Goal: Task Accomplishment & Management: Complete application form

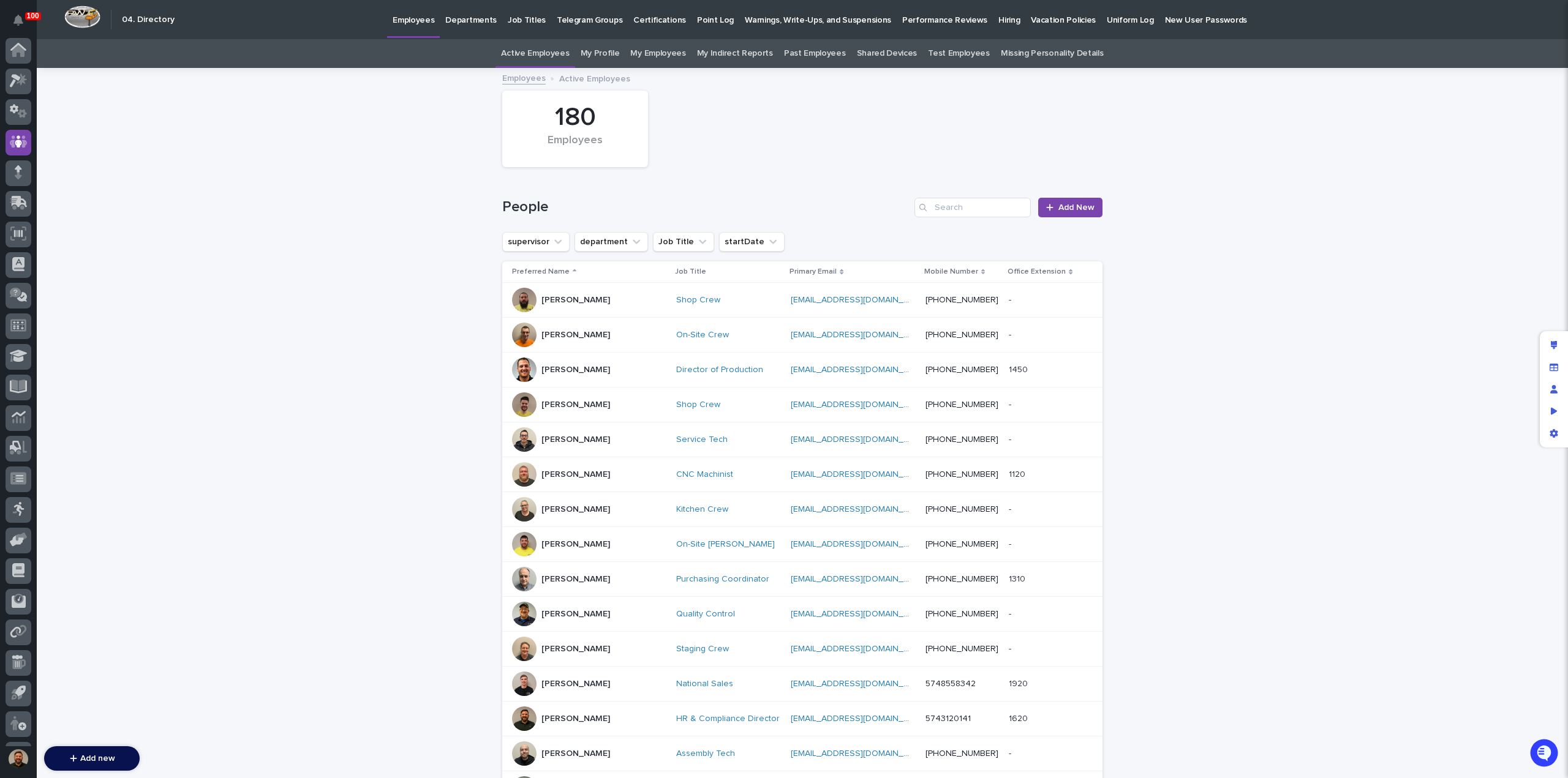
scroll to position [56, 0]
click at [1076, 202] on link "Add New" at bounding box center [1070, 208] width 65 height 20
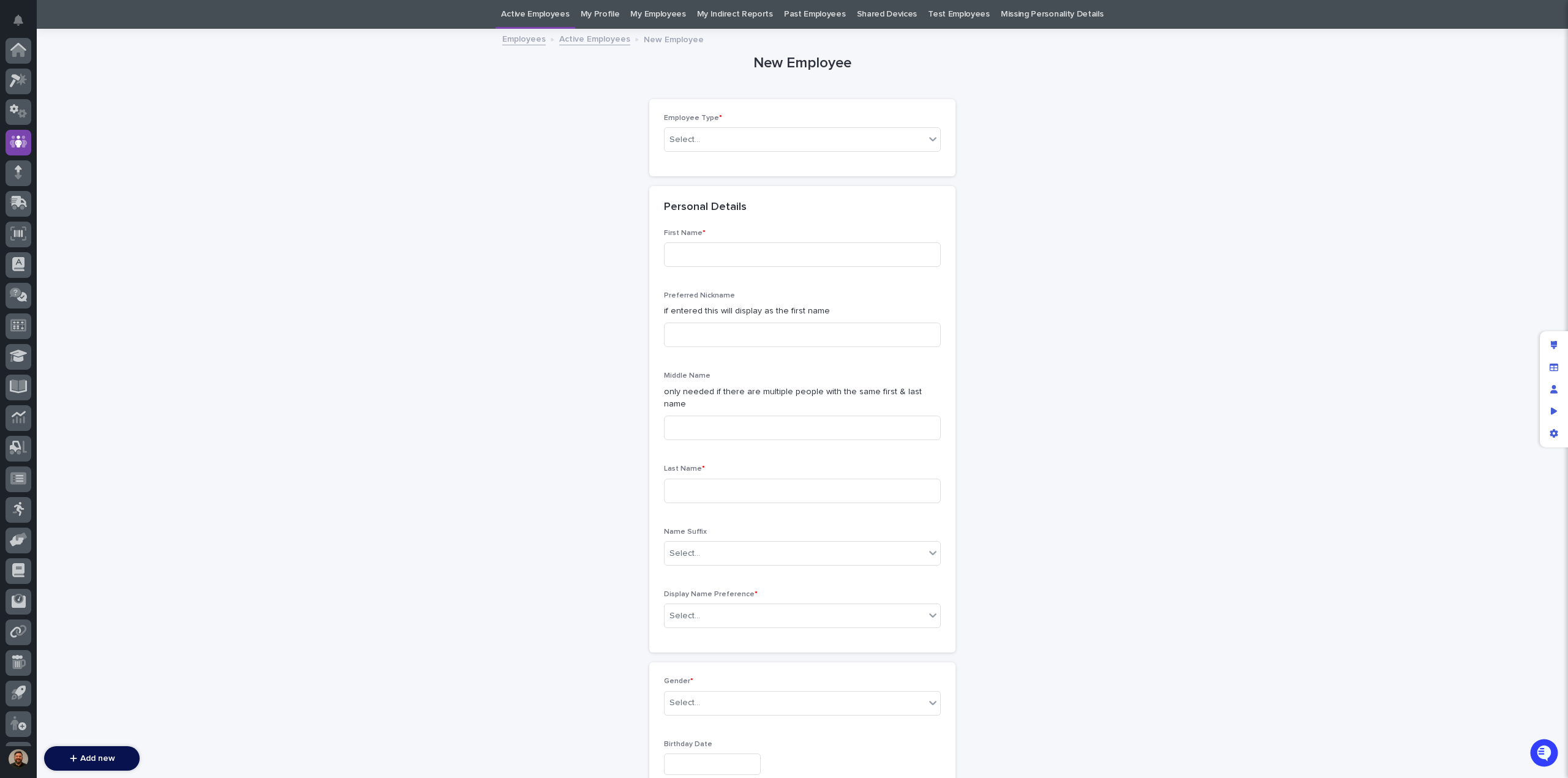
scroll to position [56, 0]
click at [818, 138] on div "Select..." at bounding box center [795, 140] width 260 height 20
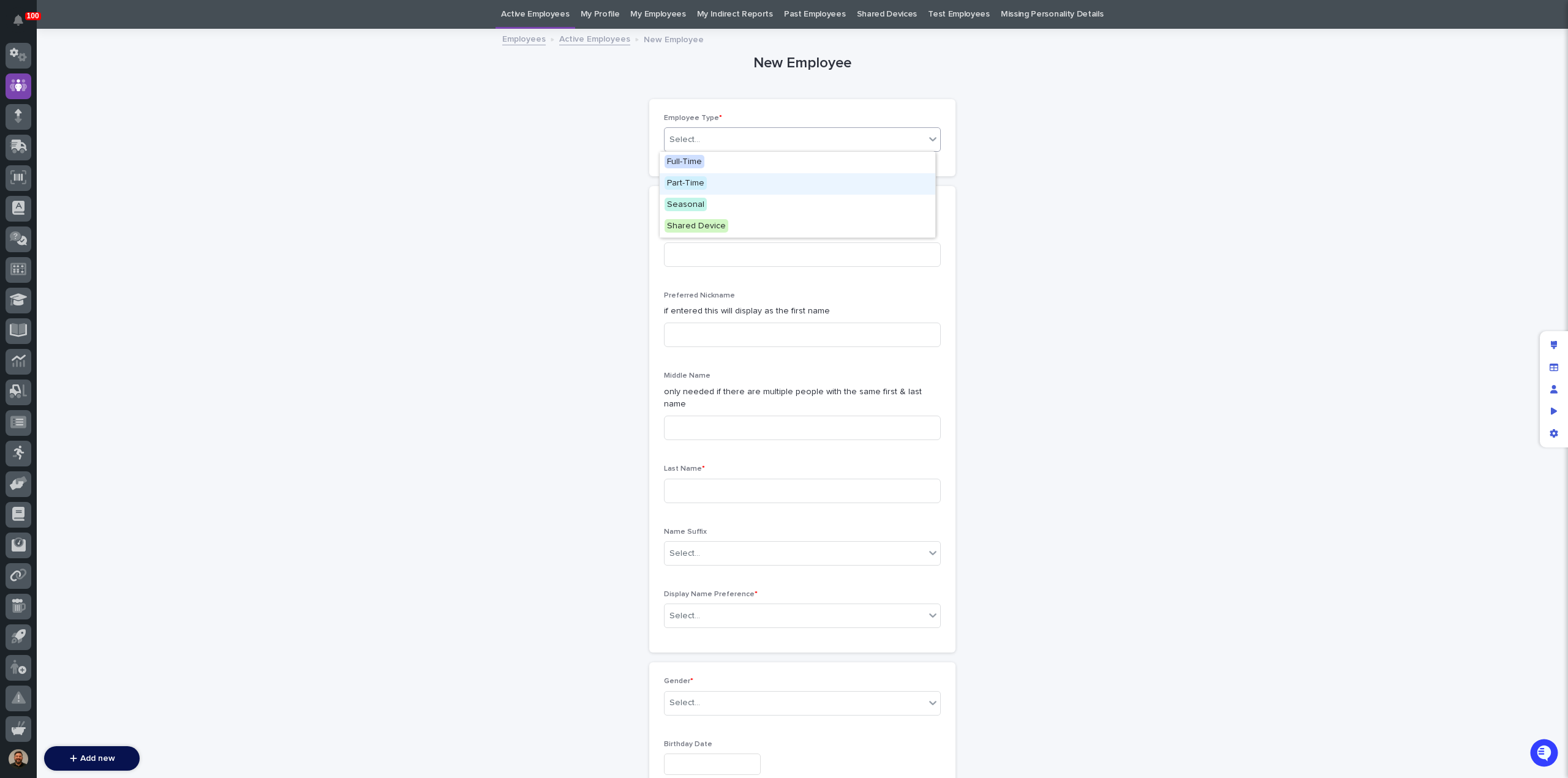
click at [813, 181] on div "Part-Time" at bounding box center [798, 184] width 276 height 22
click at [778, 255] on input at bounding box center [803, 254] width 277 height 24
type input "Shauna"
type input "Perkins"
click at [840, 606] on div "Select..." at bounding box center [795, 616] width 260 height 20
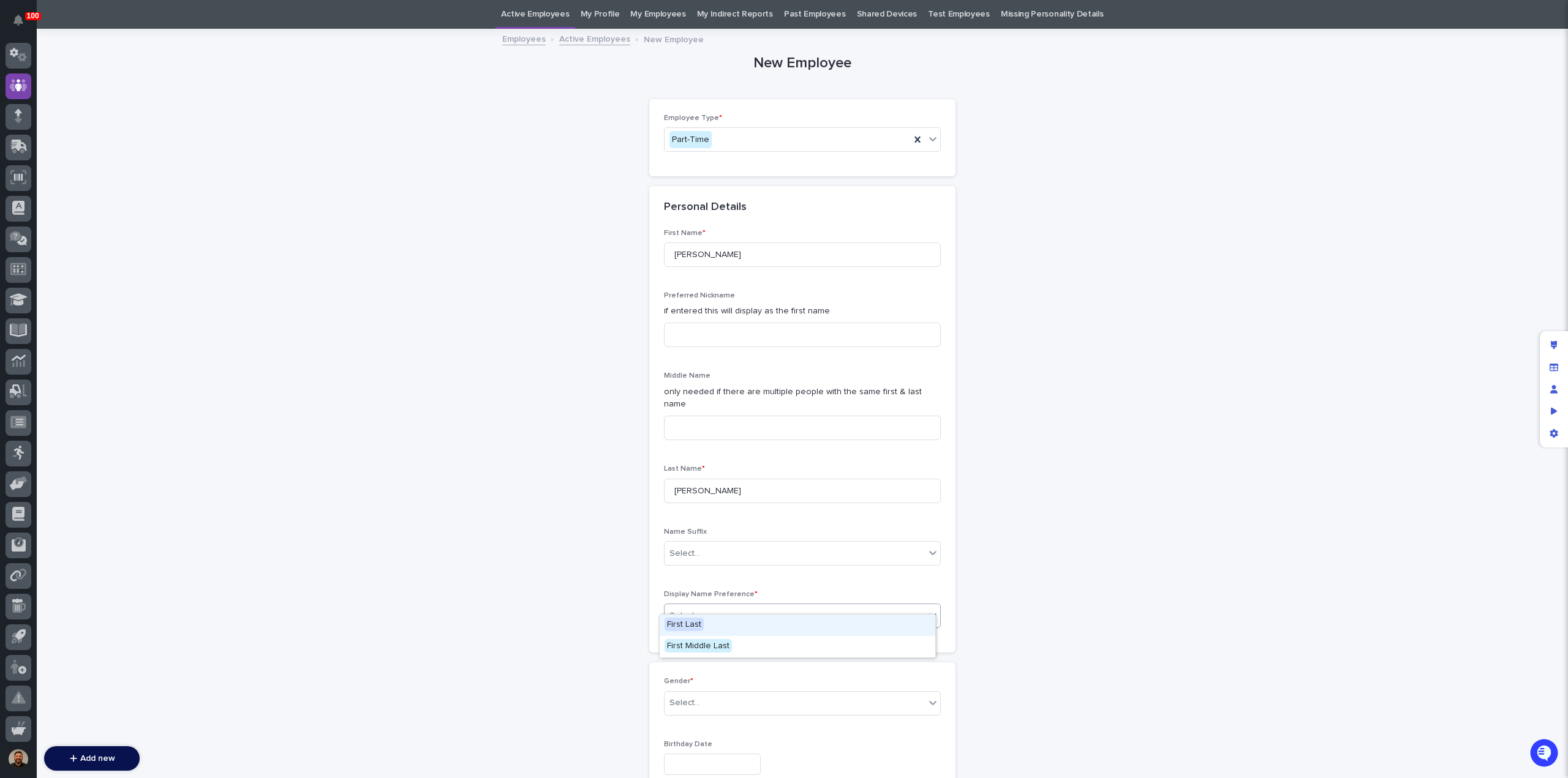
click at [837, 617] on div "First Last" at bounding box center [798, 625] width 276 height 22
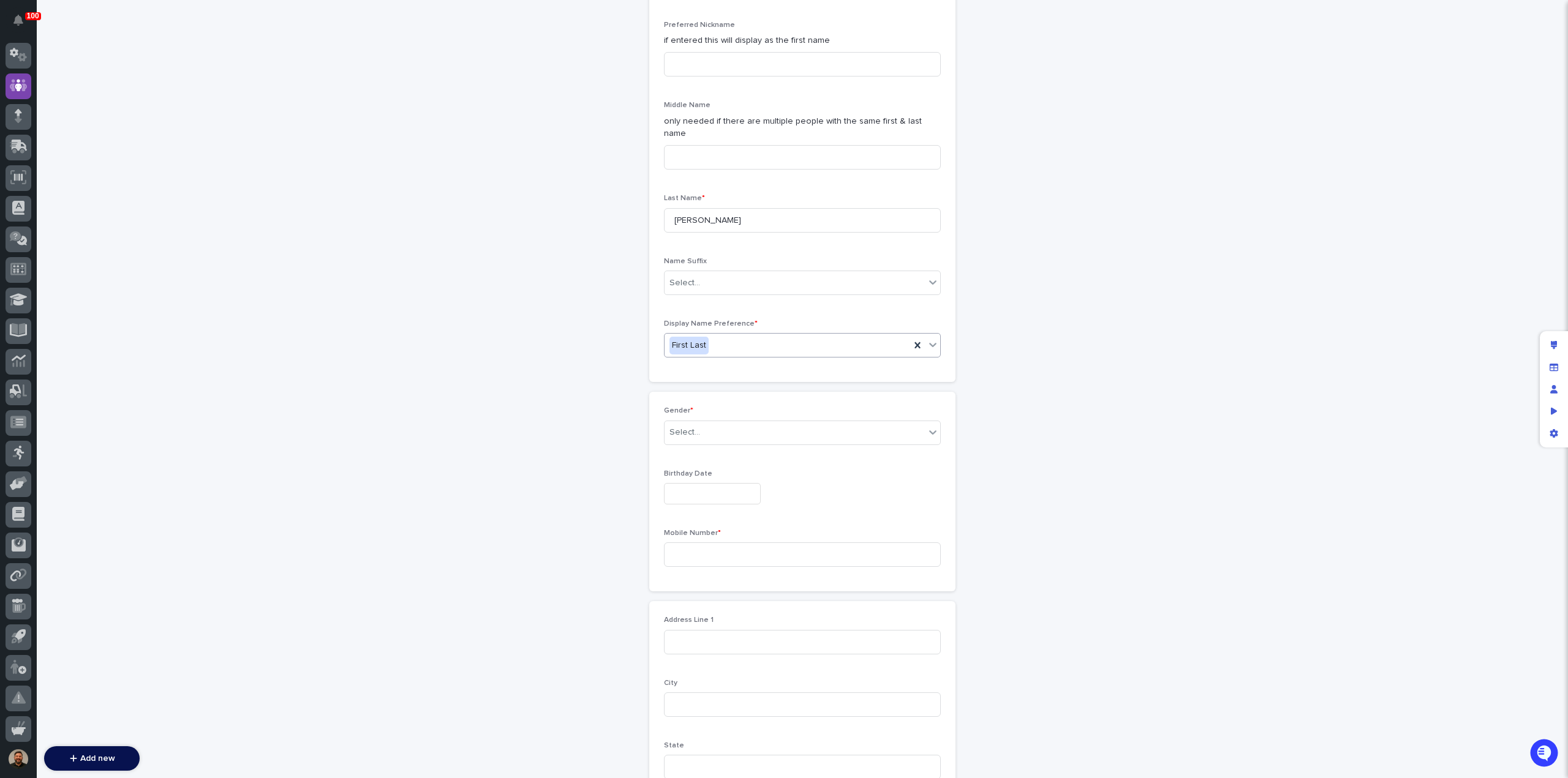
scroll to position [311, 0]
click at [778, 427] on div "Select..." at bounding box center [795, 431] width 260 height 20
click at [773, 445] on div "Female" at bounding box center [798, 440] width 276 height 22
click at [705, 482] on input "text" at bounding box center [713, 493] width 97 height 22
type input "**********"
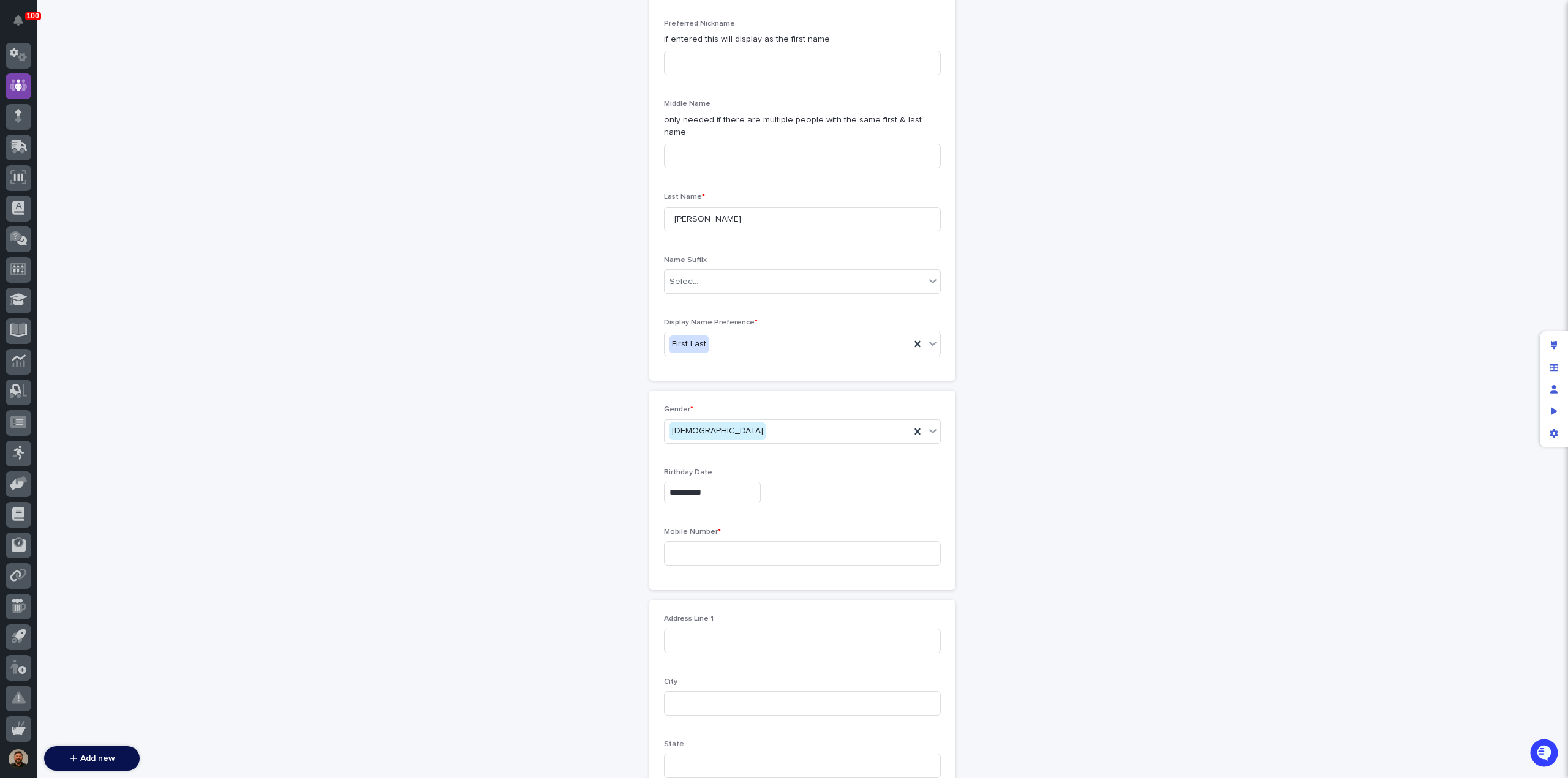
click at [749, 541] on input at bounding box center [803, 553] width 277 height 24
click at [692, 541] on input at bounding box center [803, 553] width 277 height 24
paste input "tel:5745493868"
drag, startPoint x: 681, startPoint y: 543, endPoint x: 673, endPoint y: 530, distance: 15.3
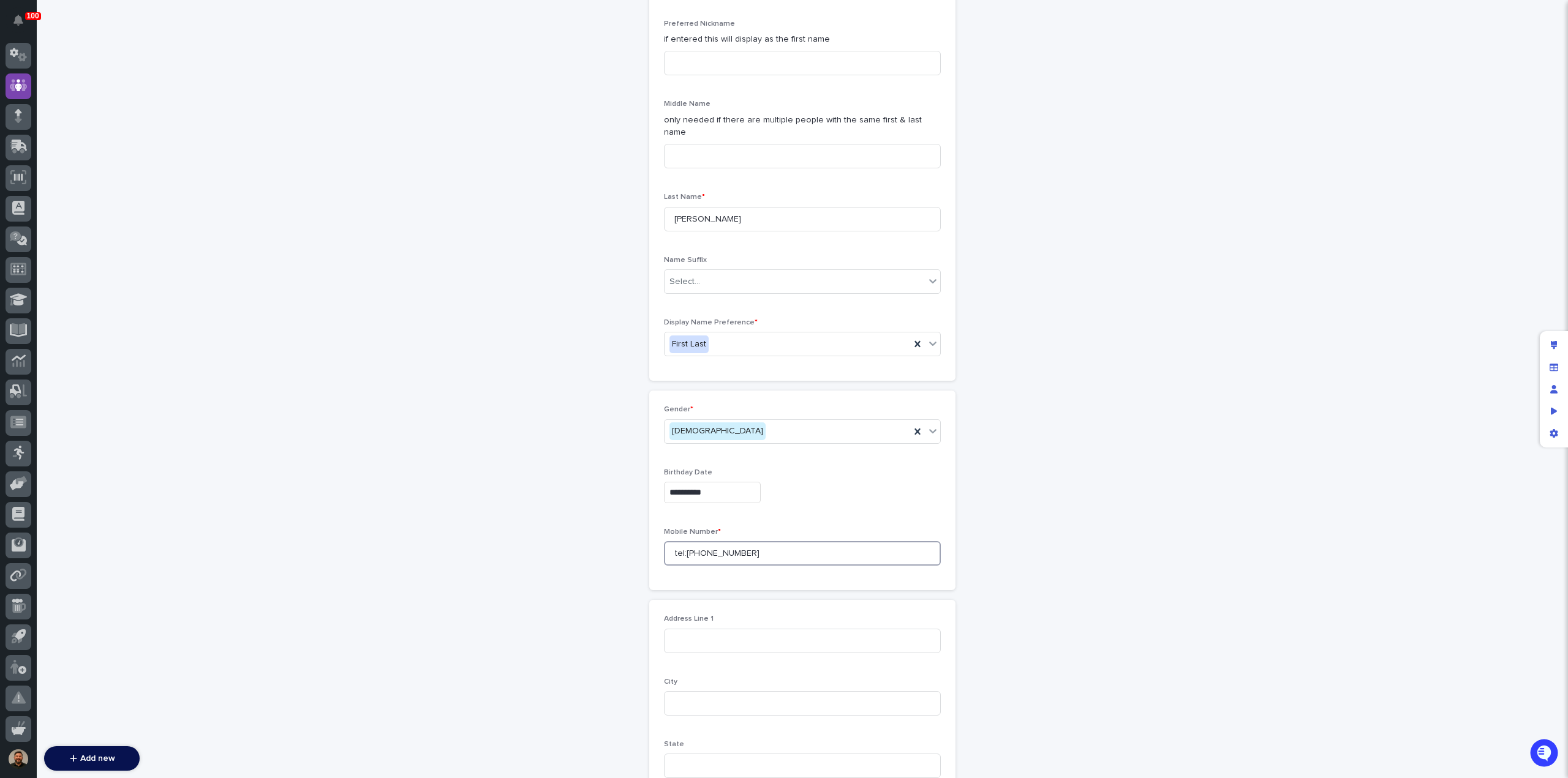
click at [671, 541] on input "tel:5745493868" at bounding box center [803, 553] width 277 height 24
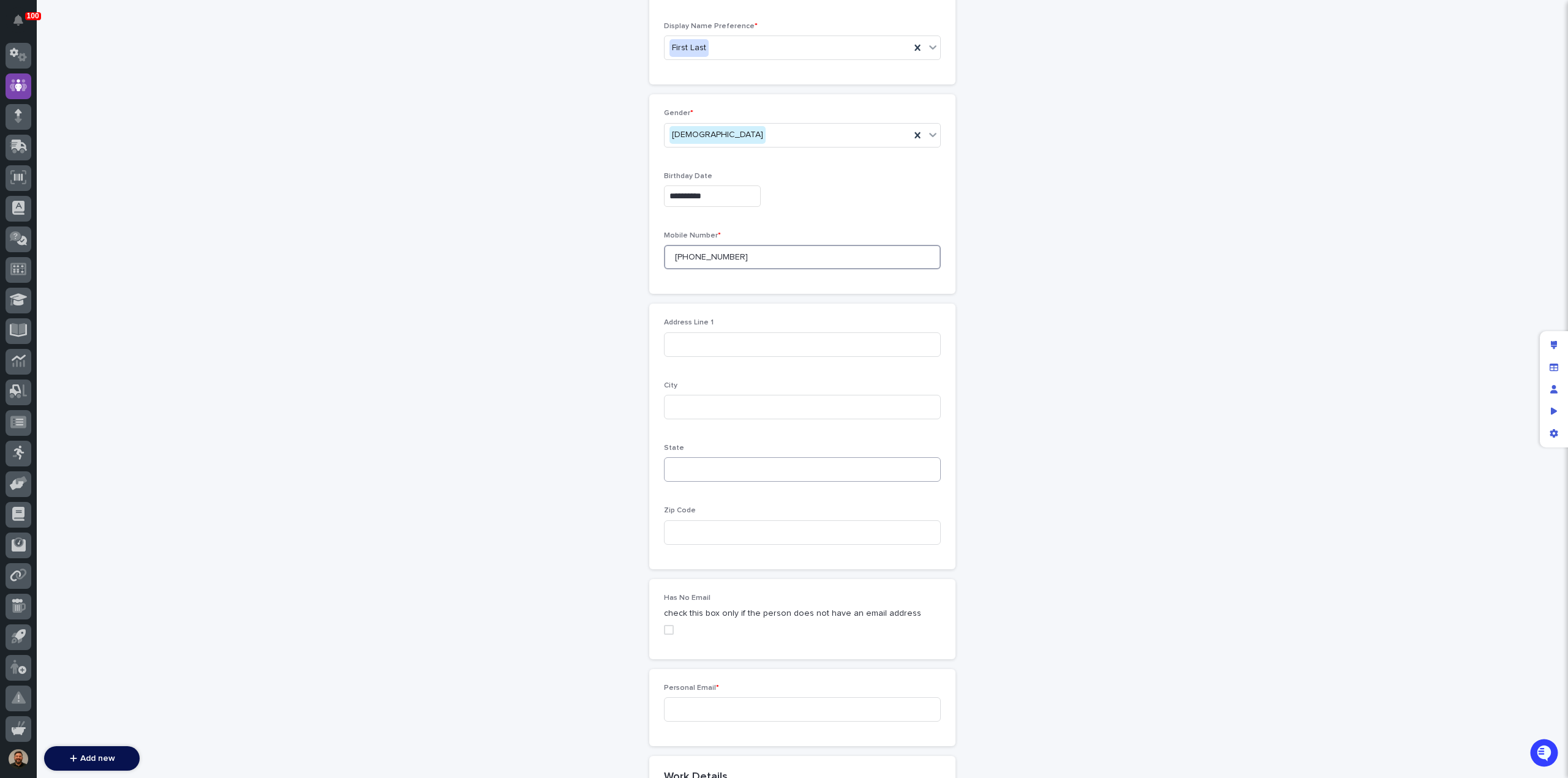
scroll to position [608, 0]
type input "(574) 549-3868"
click at [693, 332] on input at bounding box center [803, 344] width 277 height 24
type input "306 E Sycamore St. PO Box 123"
type input "Silver Lake"
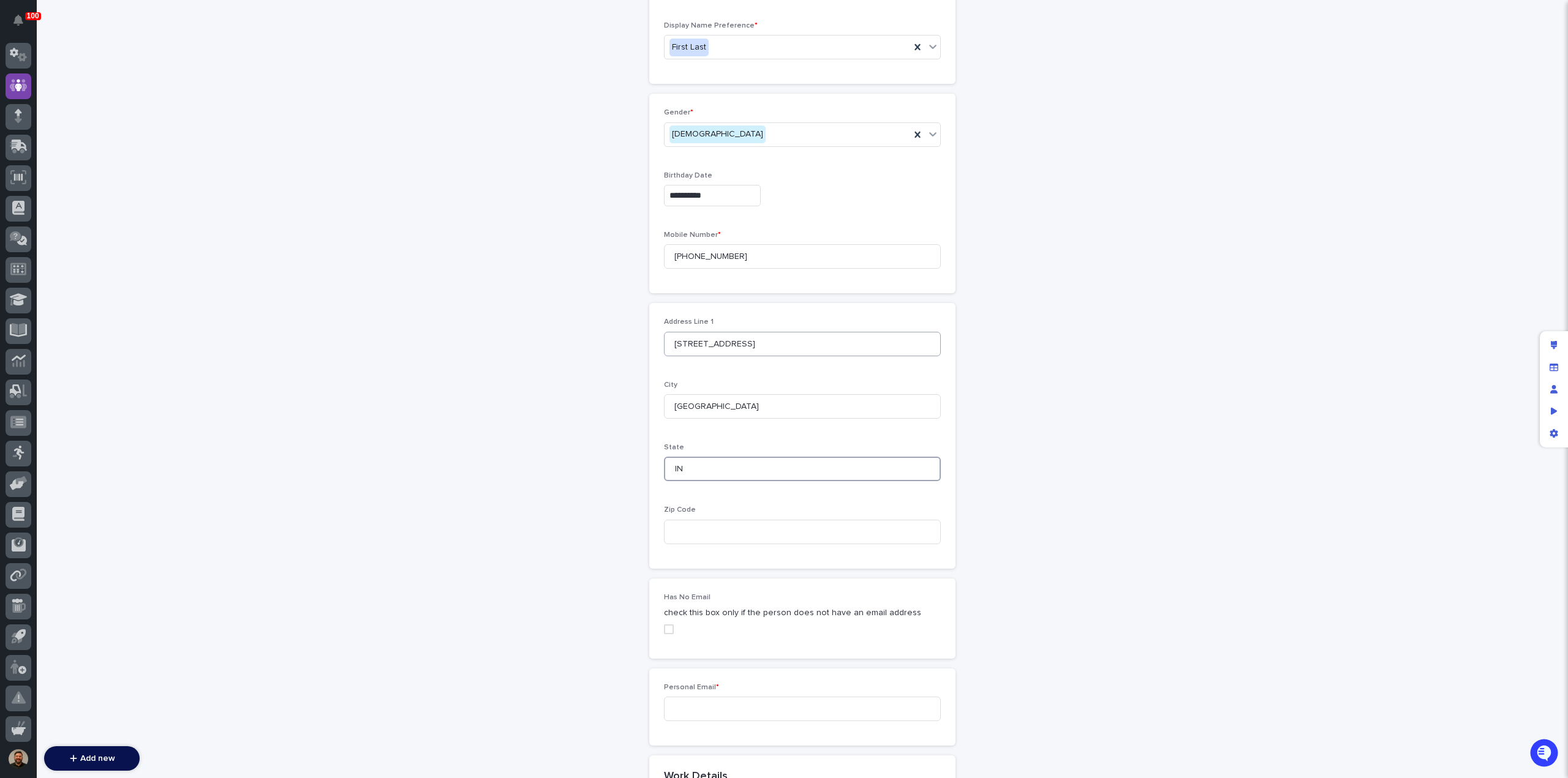
type input "IN"
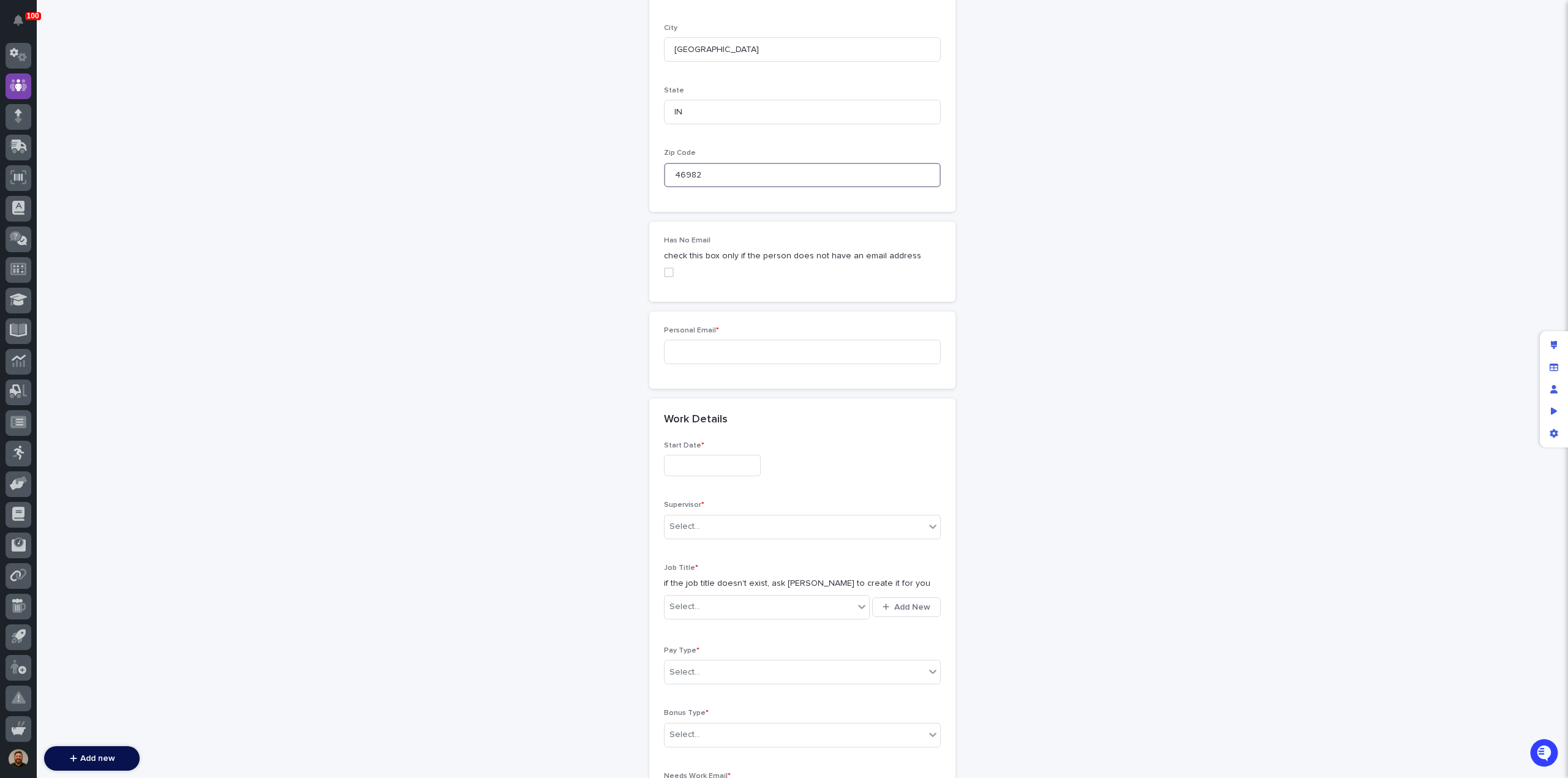
scroll to position [967, 0]
type input "46982"
drag, startPoint x: 714, startPoint y: 331, endPoint x: 741, endPoint y: 333, distance: 27.1
click at [714, 338] on input at bounding box center [803, 349] width 277 height 24
click at [693, 338] on input at bounding box center [803, 349] width 277 height 24
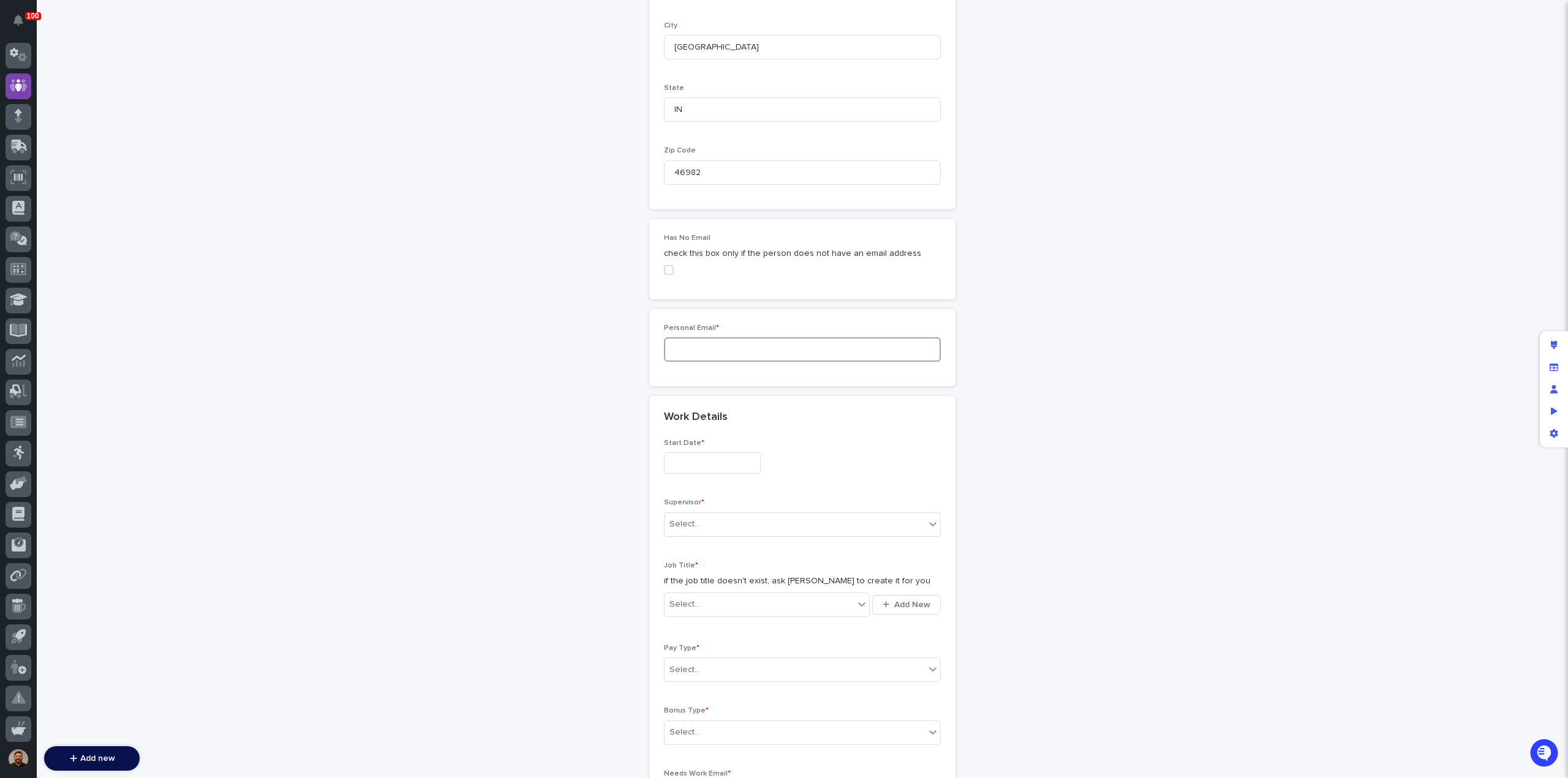
paste input "https://www.facebook.com/shauna.smithperkins"
type input "https://www.facebook.com/shauna.smithperkins"
click at [716, 338] on input at bounding box center [803, 349] width 277 height 24
paste input "JSPERKINS@COMCAST.NET"
type input "JSPERKINS@COMCAST.NET"
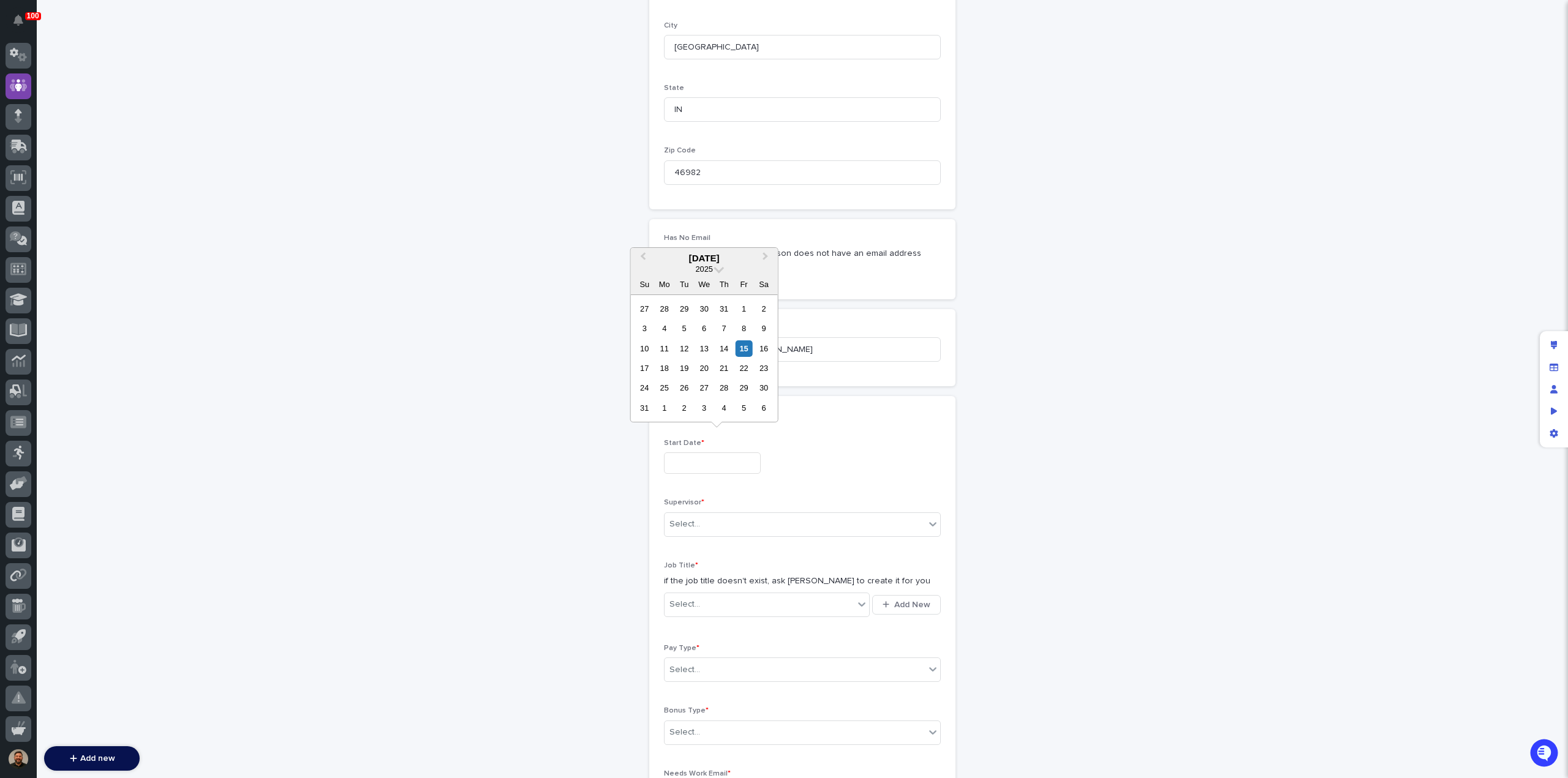
click at [700, 452] on input "text" at bounding box center [713, 463] width 97 height 22
click at [746, 347] on div "15" at bounding box center [744, 349] width 17 height 17
click at [725, 446] on input "**********" at bounding box center [713, 457] width 97 height 22
click at [681, 400] on div "2" at bounding box center [684, 401] width 17 height 17
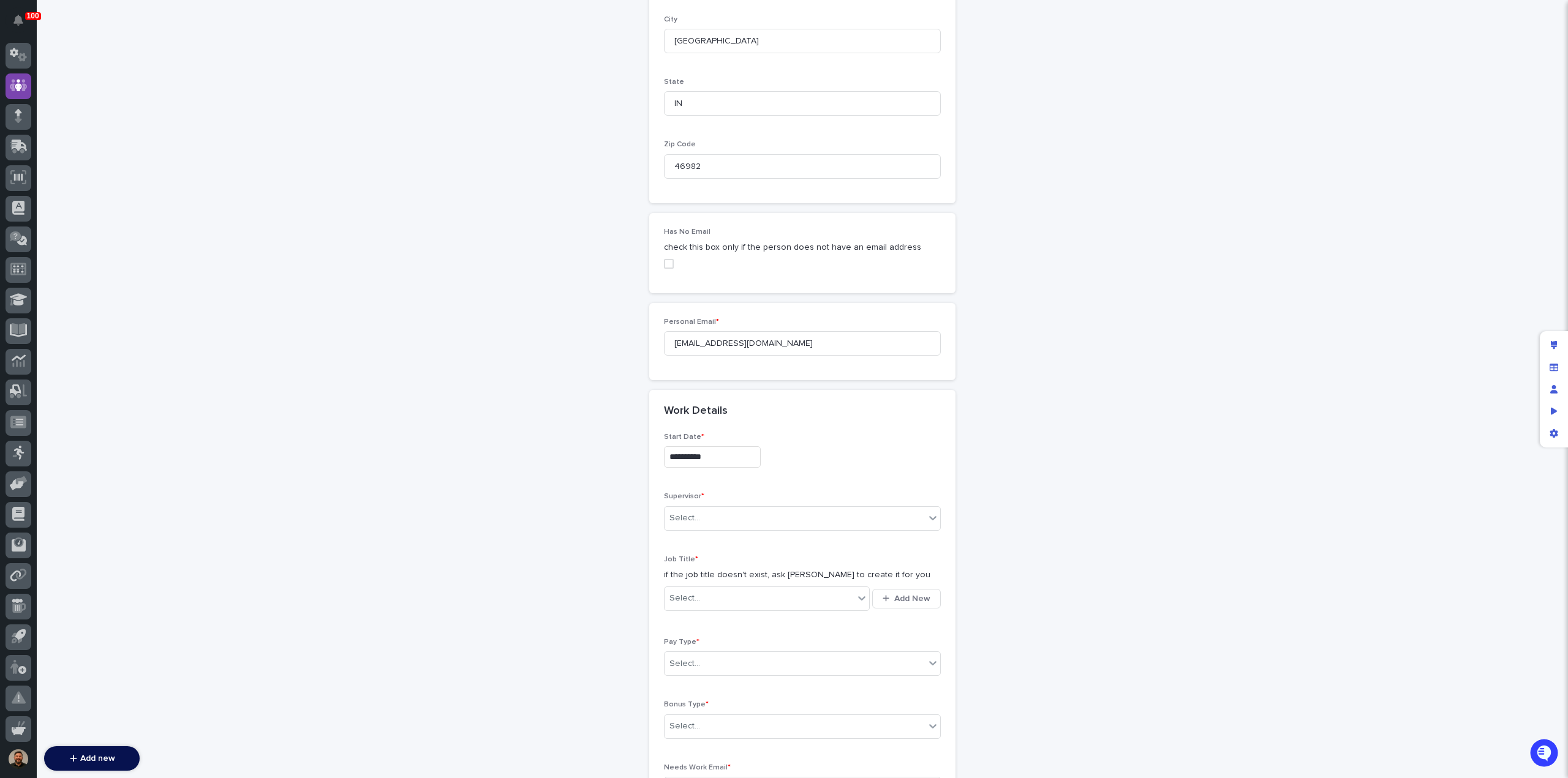
type input "**********"
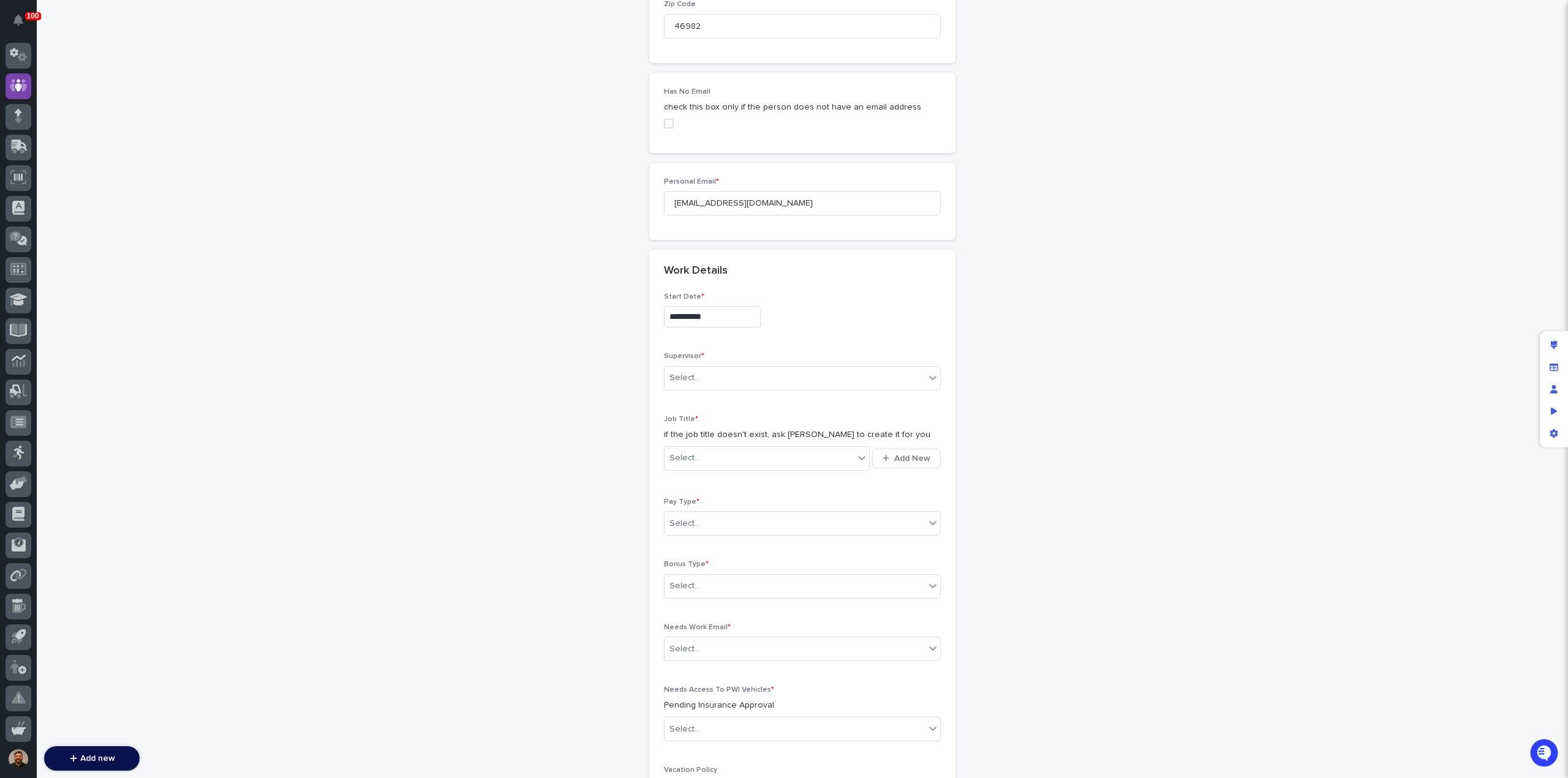
scroll to position [1114, 0]
click at [790, 367] on div "Select..." at bounding box center [795, 377] width 260 height 20
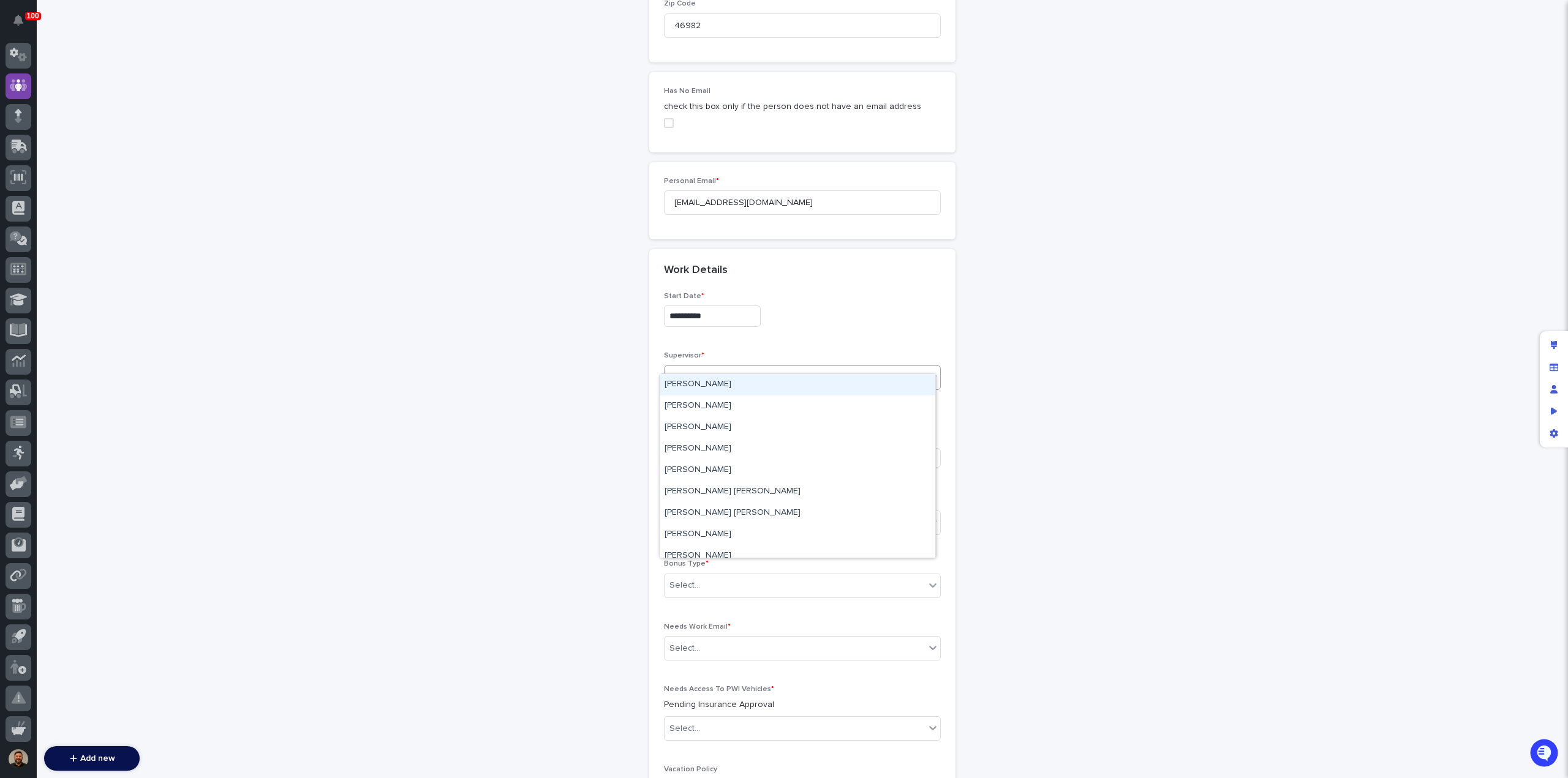
type input "***"
click at [789, 382] on div "Ken Overmyer" at bounding box center [798, 385] width 276 height 22
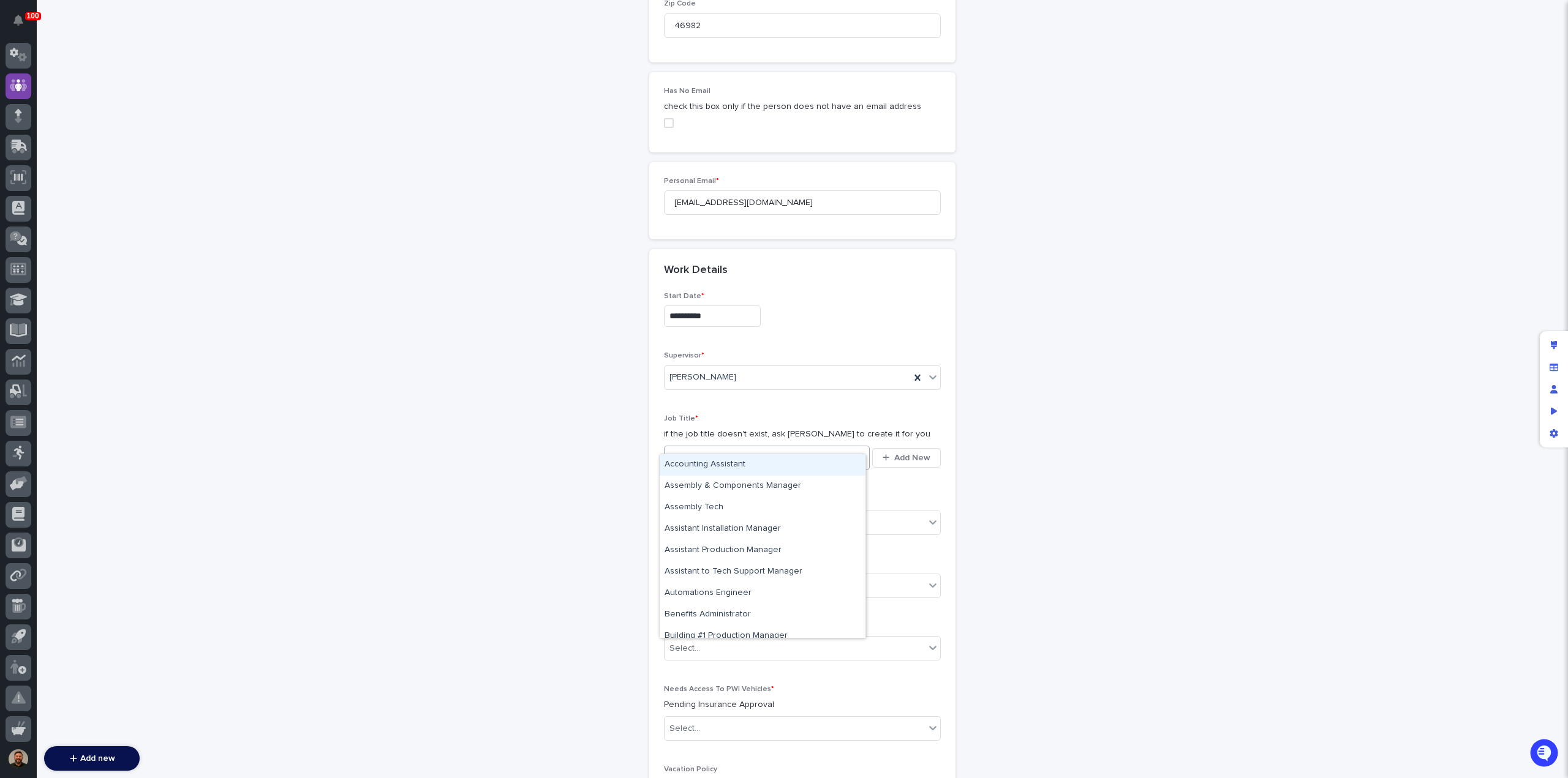
click at [769, 447] on div "Select..." at bounding box center [759, 457] width 189 height 20
type input "***"
click at [758, 466] on div "Graphics Technician" at bounding box center [763, 465] width 206 height 22
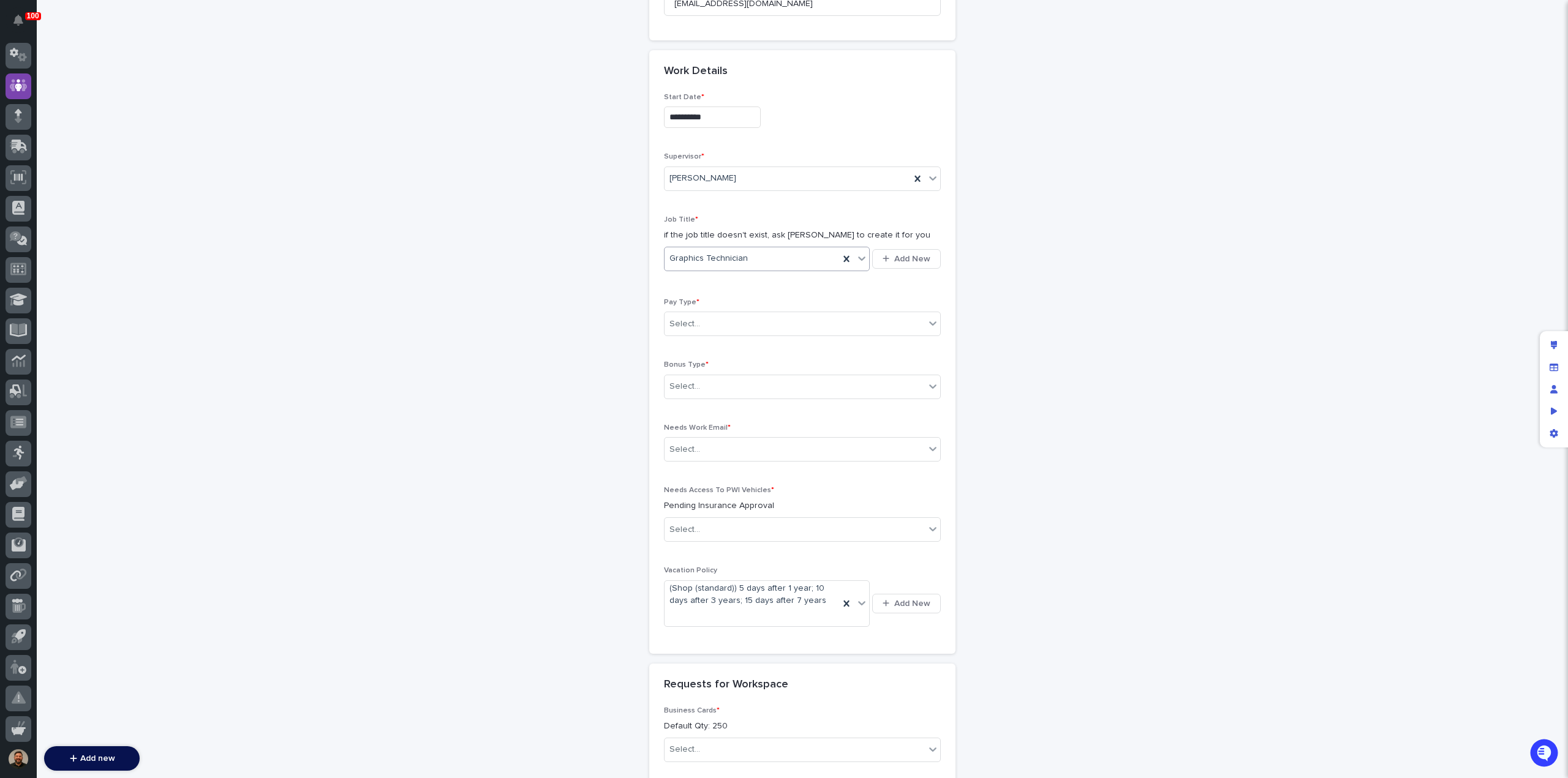
scroll to position [1320, 0]
click at [716, 307] on div "Select..." at bounding box center [795, 316] width 260 height 20
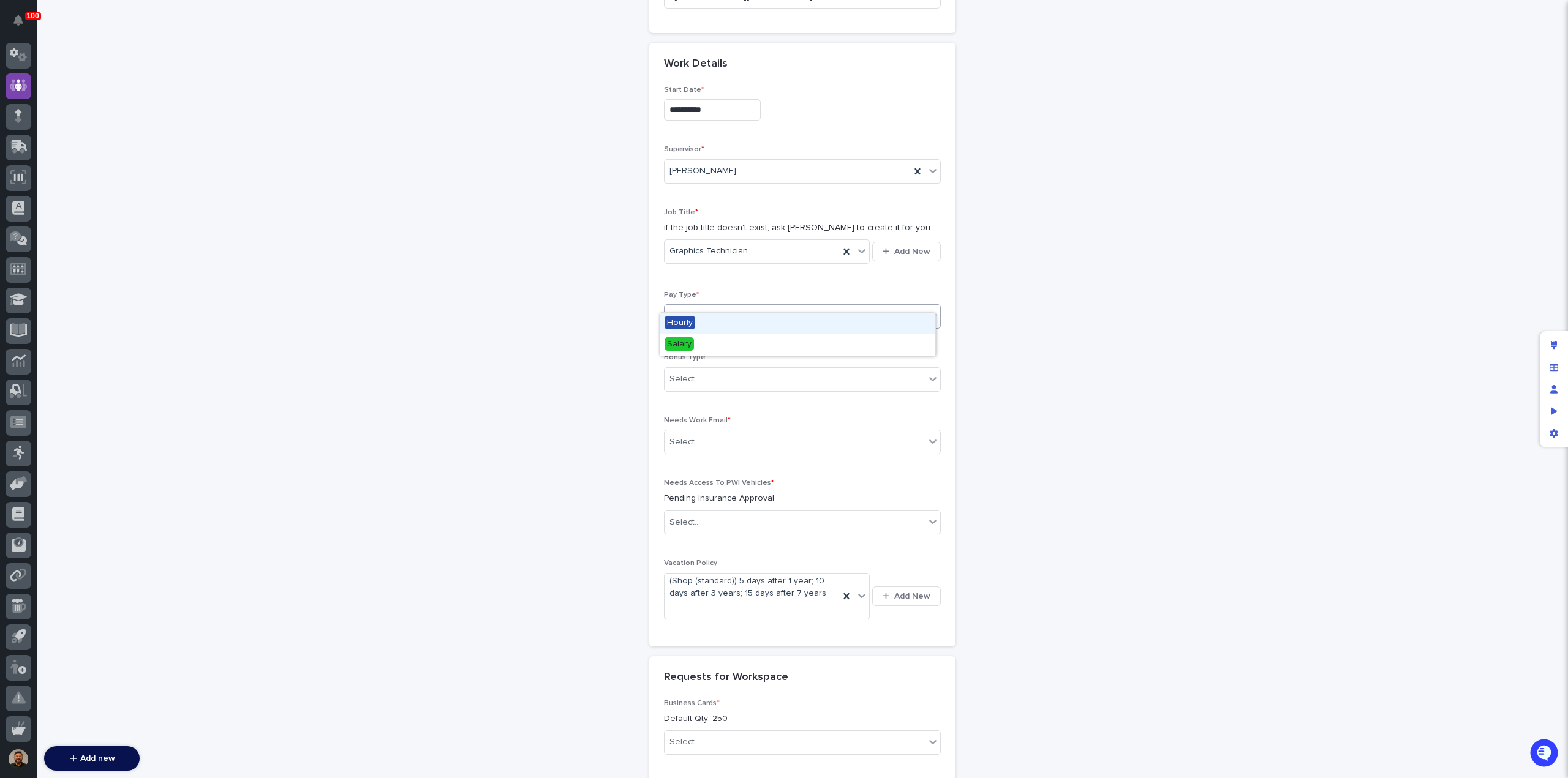
click at [716, 323] on div "Hourly" at bounding box center [798, 323] width 276 height 22
click at [721, 369] on div "Select..." at bounding box center [795, 379] width 260 height 20
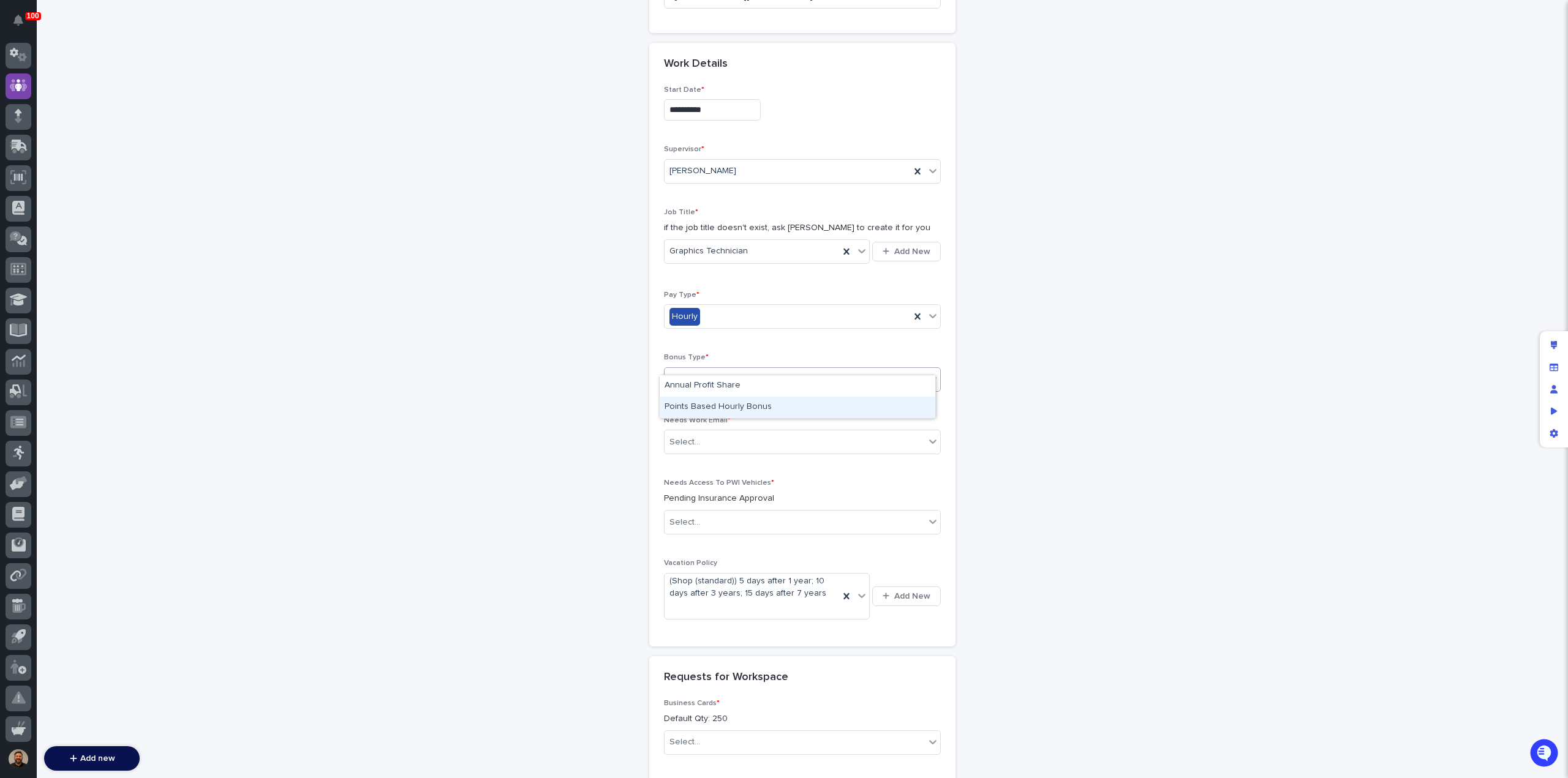
click at [768, 406] on div "Points Based Hourly Bonus" at bounding box center [798, 407] width 276 height 22
click at [770, 432] on div "Select..." at bounding box center [795, 442] width 260 height 20
click at [777, 445] on div "Yes" at bounding box center [798, 448] width 276 height 22
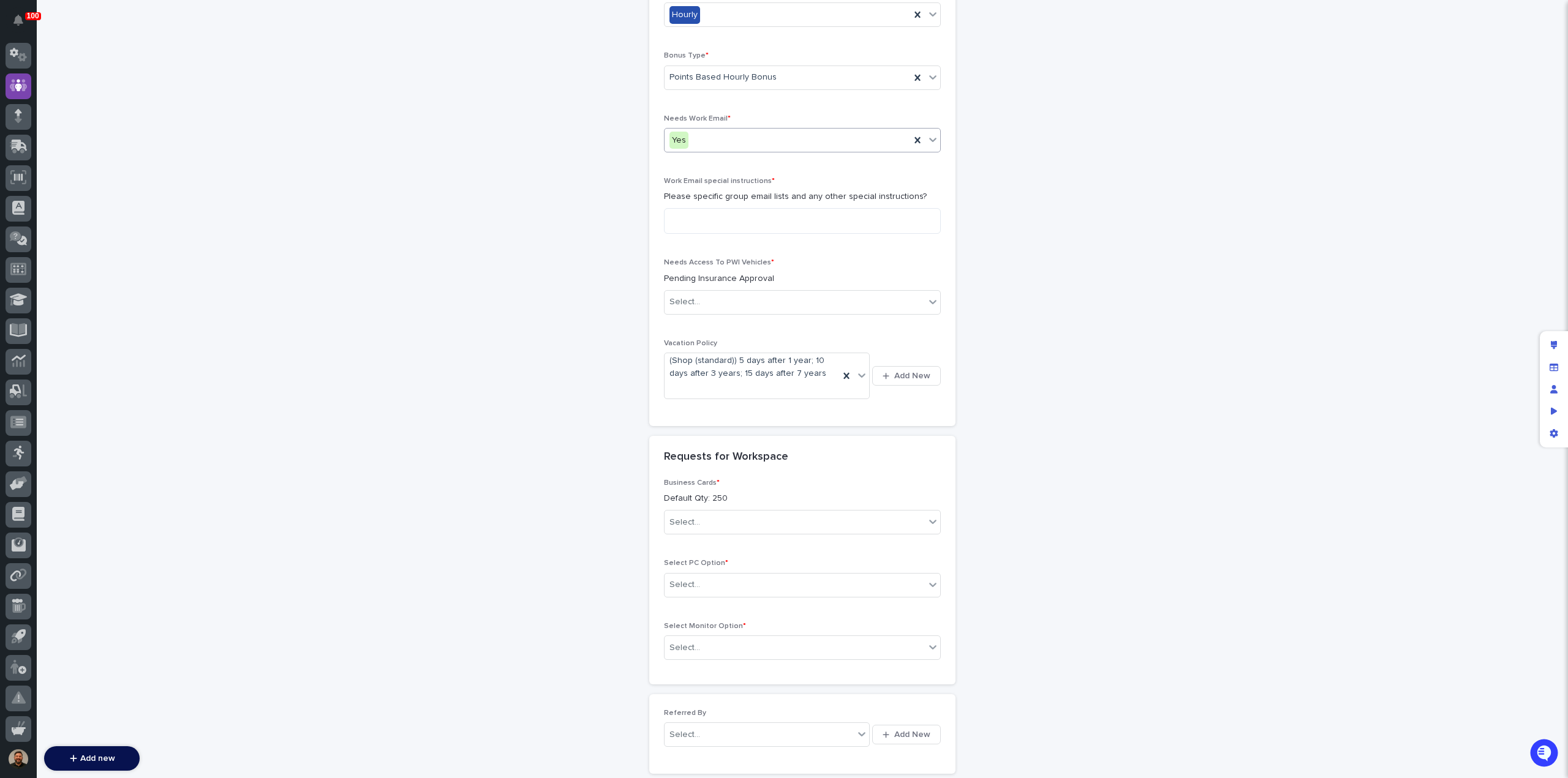
scroll to position [1622, 0]
click at [701, 208] on textarea at bounding box center [803, 220] width 277 height 25
type textarea "**********"
click at [794, 292] on div "Select..." at bounding box center [795, 302] width 260 height 20
click at [806, 325] on div "No" at bounding box center [798, 329] width 276 height 22
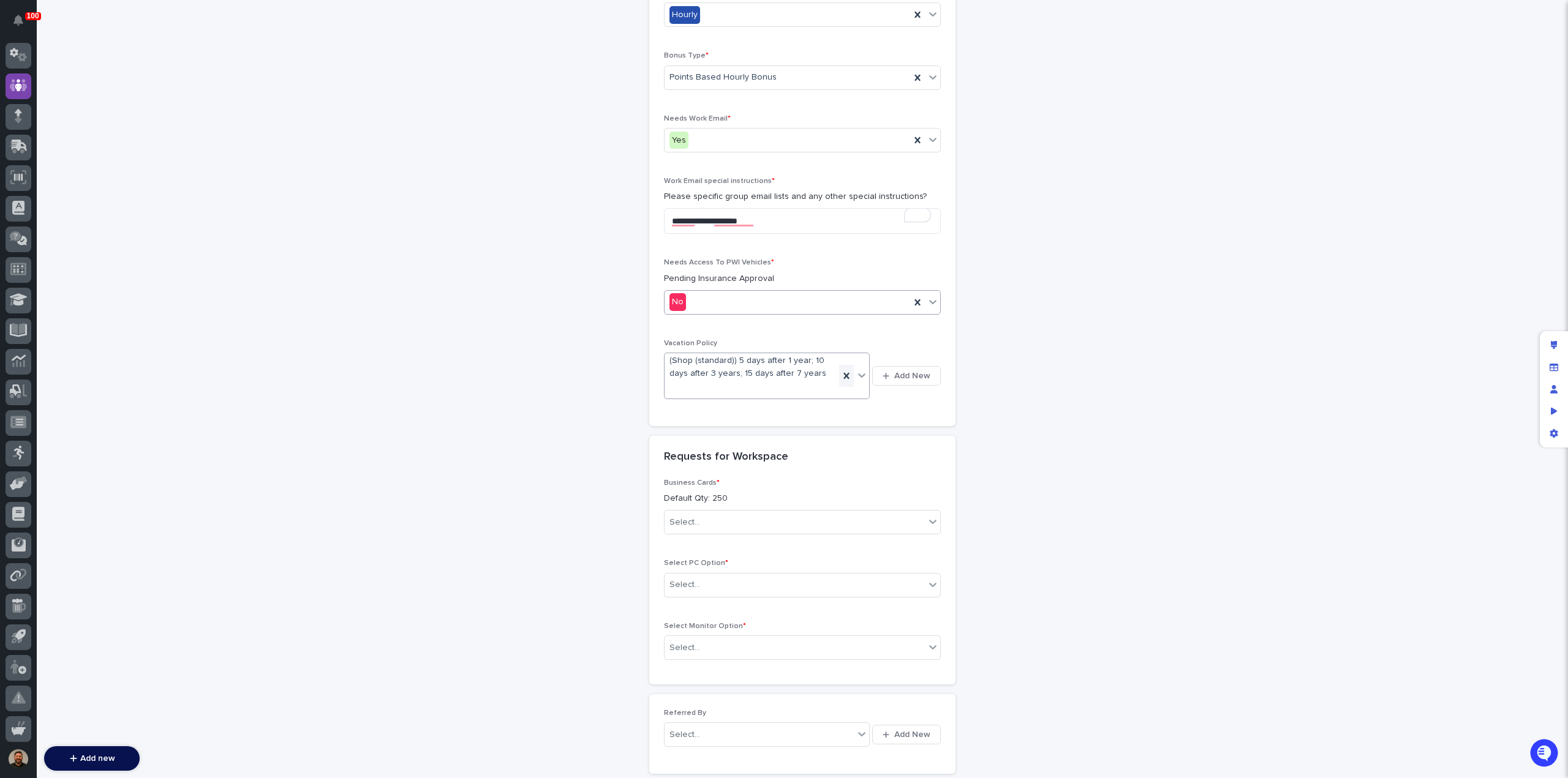
click at [845, 370] on icon at bounding box center [847, 376] width 12 height 12
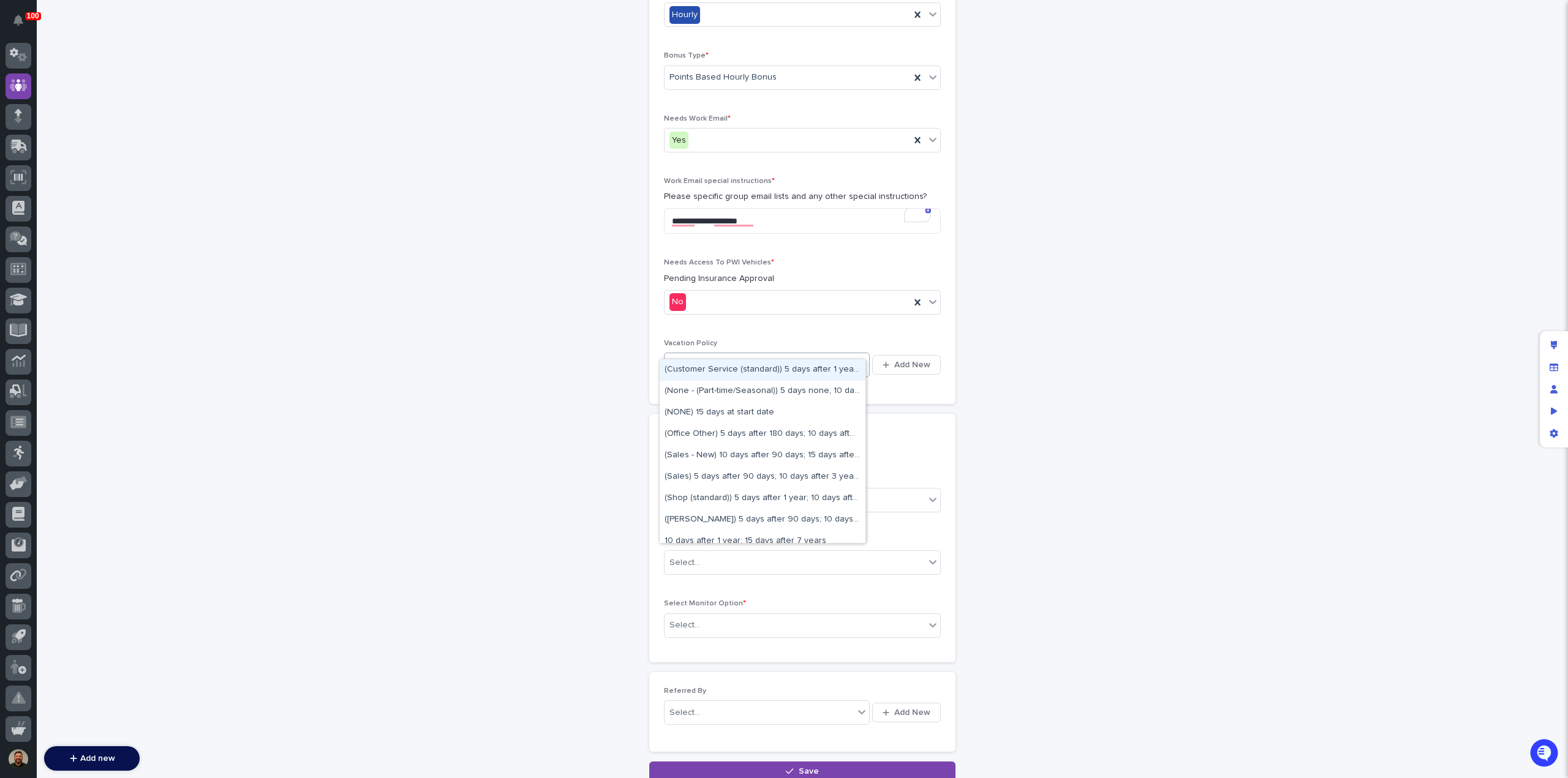
click at [847, 355] on div "Select..." at bounding box center [759, 365] width 189 height 20
click at [813, 390] on div "(None - (Part-time/Seasonal)) 5 days none; 10 days none; 15 days none" at bounding box center [763, 391] width 206 height 22
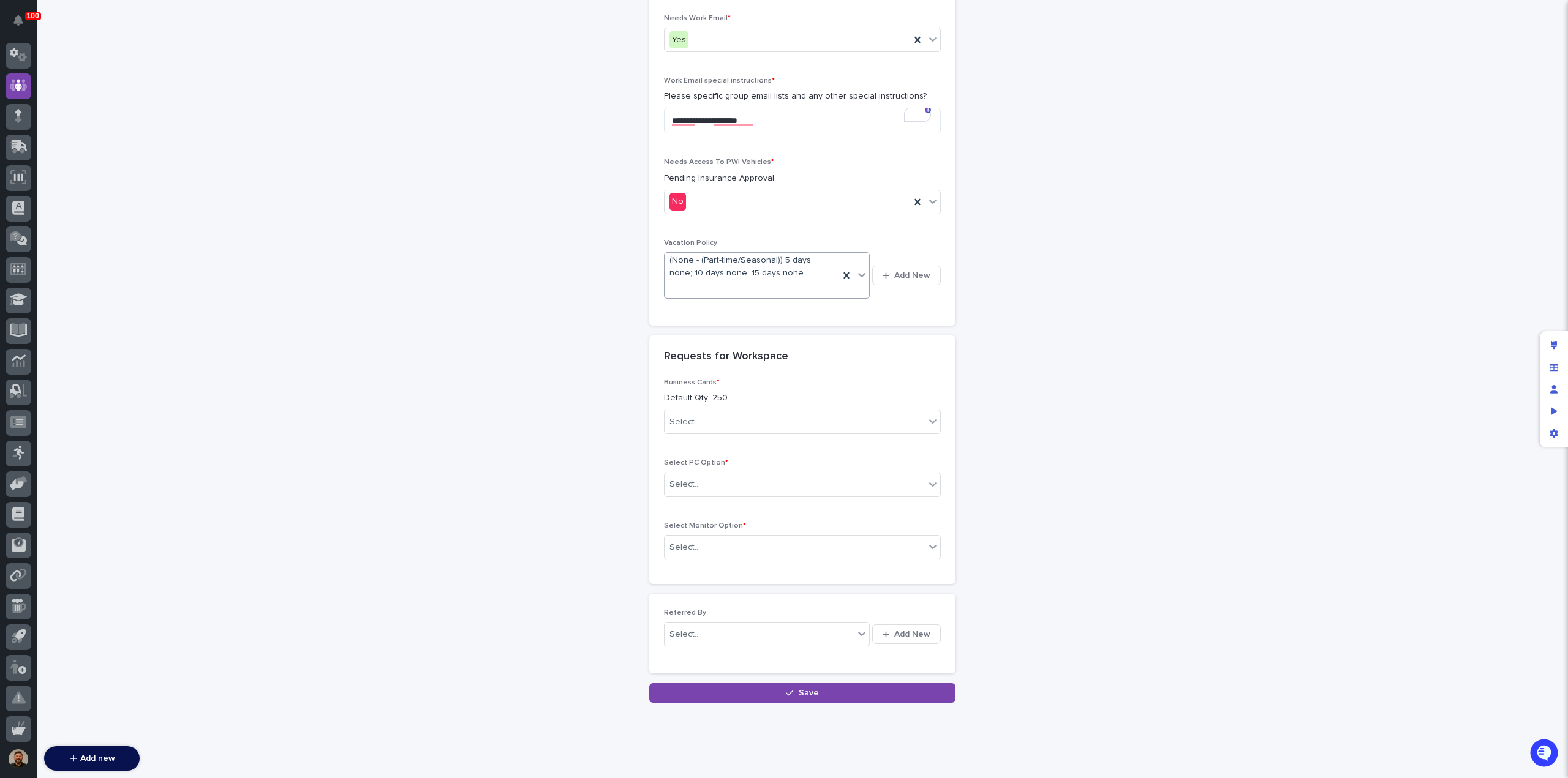
scroll to position [1724, 0]
click at [803, 411] on div "Select..." at bounding box center [795, 421] width 260 height 20
click at [790, 443] on div "No" at bounding box center [798, 448] width 276 height 22
click at [790, 474] on div "Select..." at bounding box center [795, 484] width 260 height 20
click at [790, 570] on div "Other (Contact Supervisor)" at bounding box center [798, 574] width 276 height 22
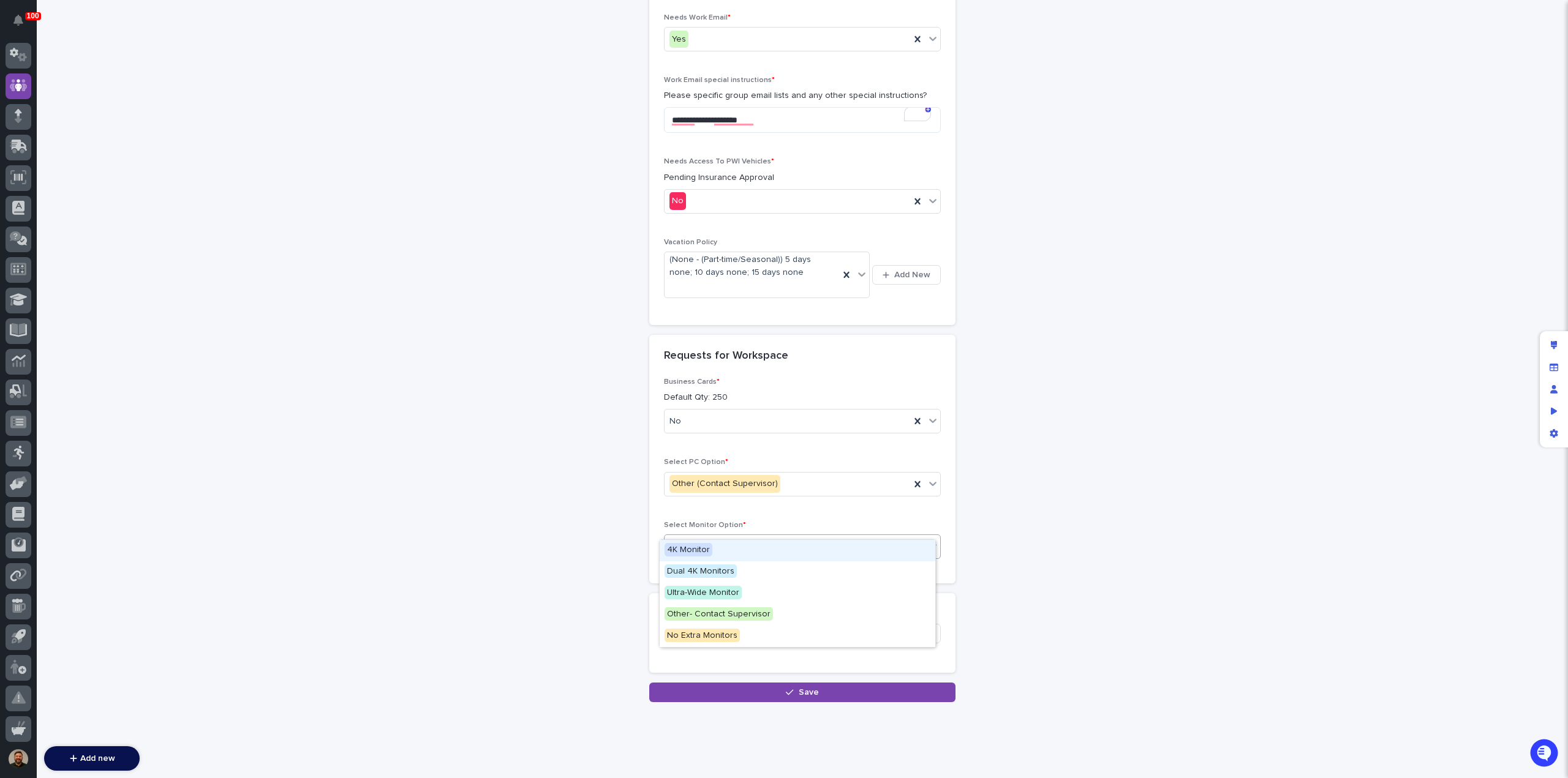
click at [771, 537] on div "Select..." at bounding box center [795, 547] width 260 height 20
click at [785, 610] on div "Other- Contact Supervisor" at bounding box center [798, 615] width 276 height 22
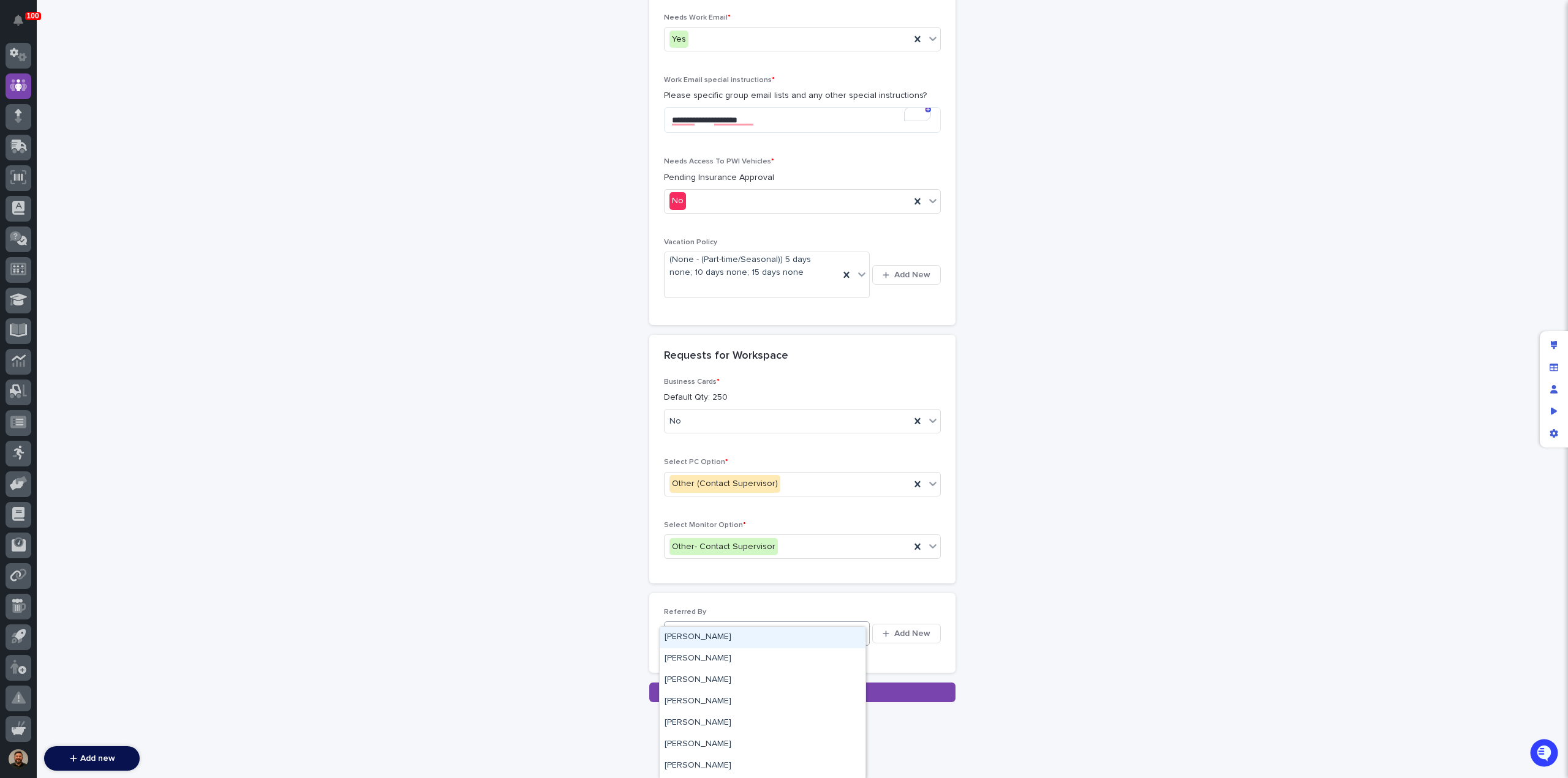
click at [711, 624] on div "Select..." at bounding box center [759, 633] width 189 height 20
type input "*****"
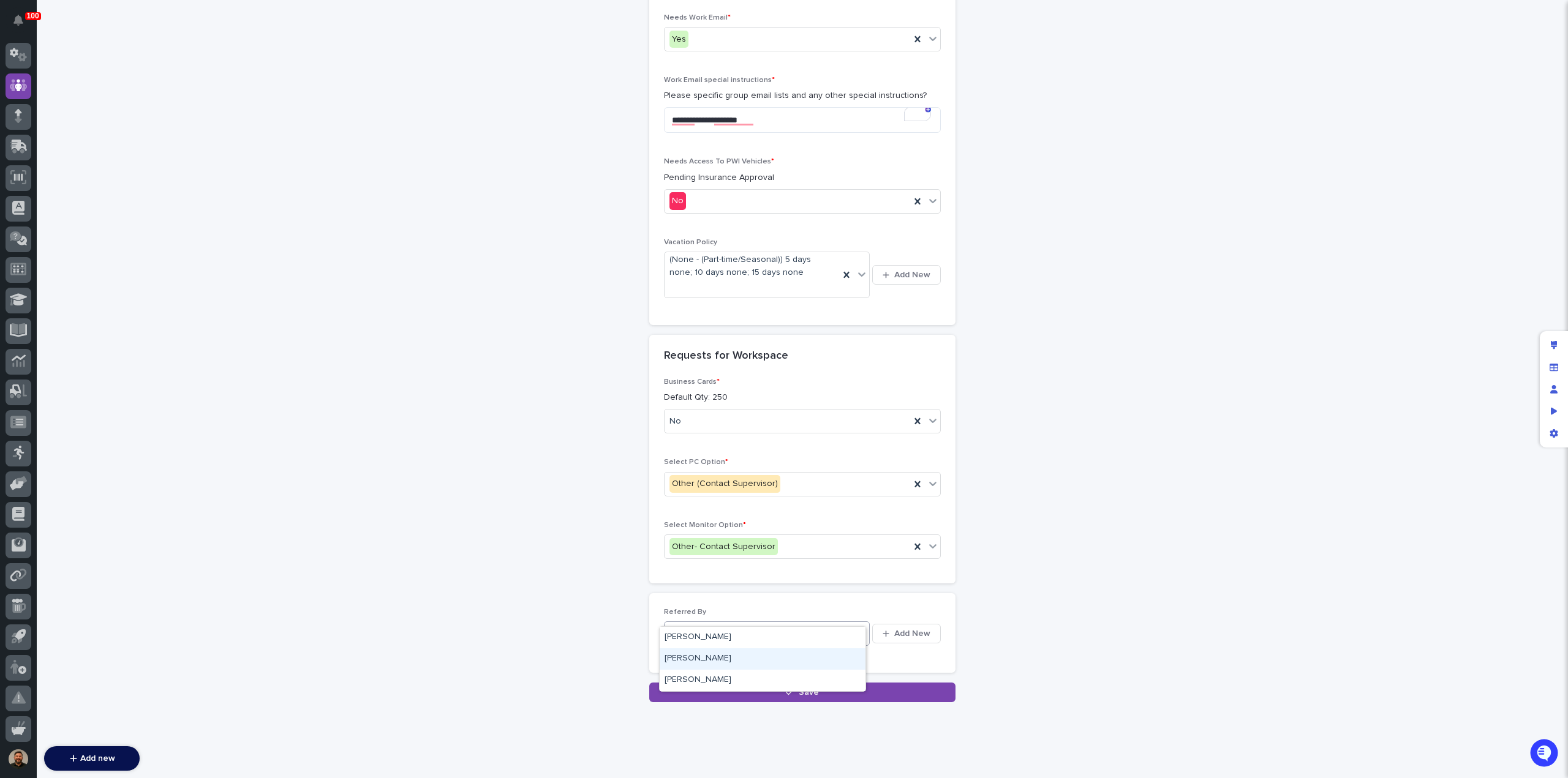
click at [713, 654] on div "Christopher Palazzolo" at bounding box center [763, 659] width 206 height 22
click at [731, 682] on button "Save" at bounding box center [802, 692] width 306 height 20
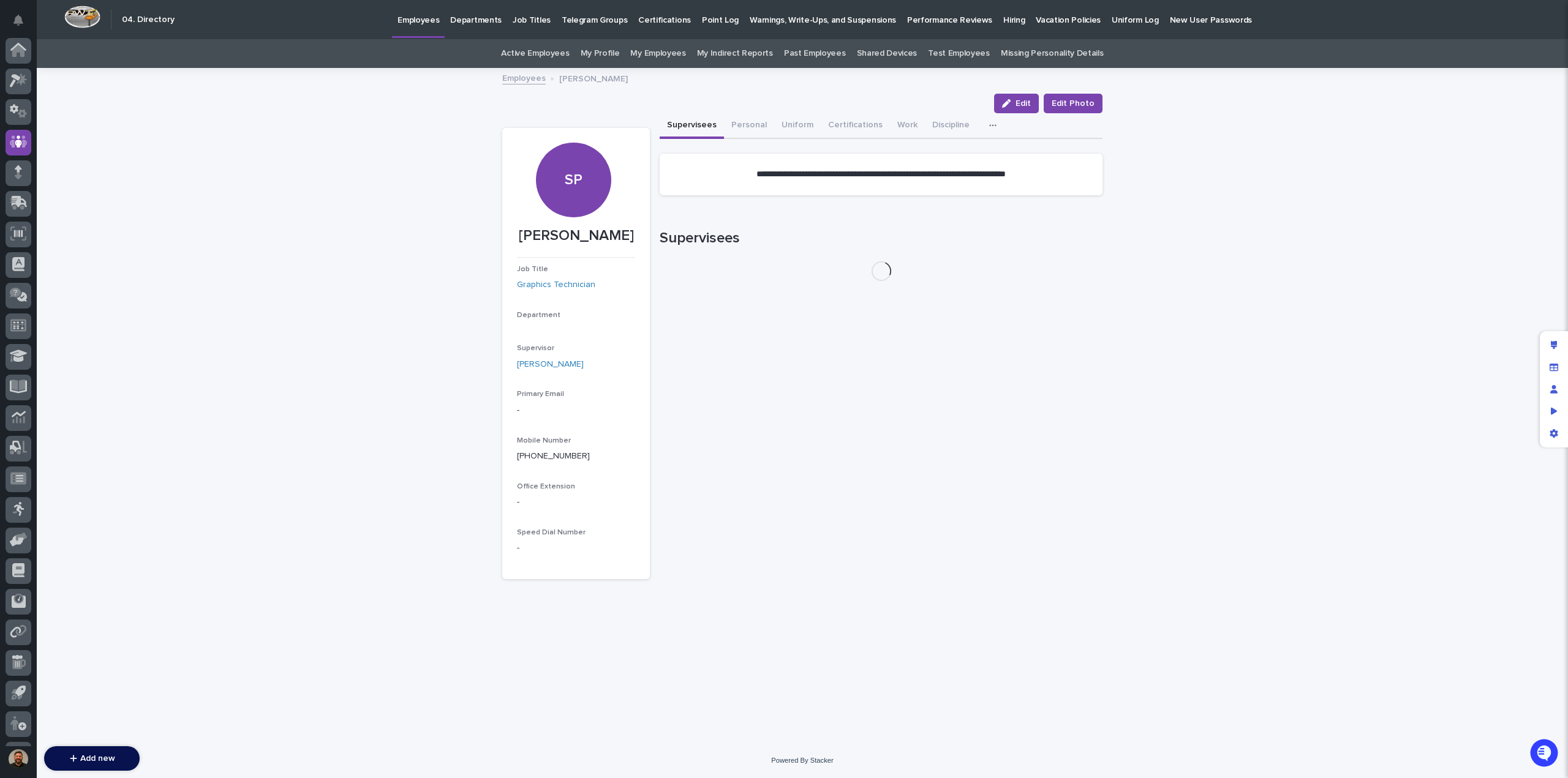
scroll to position [56, 0]
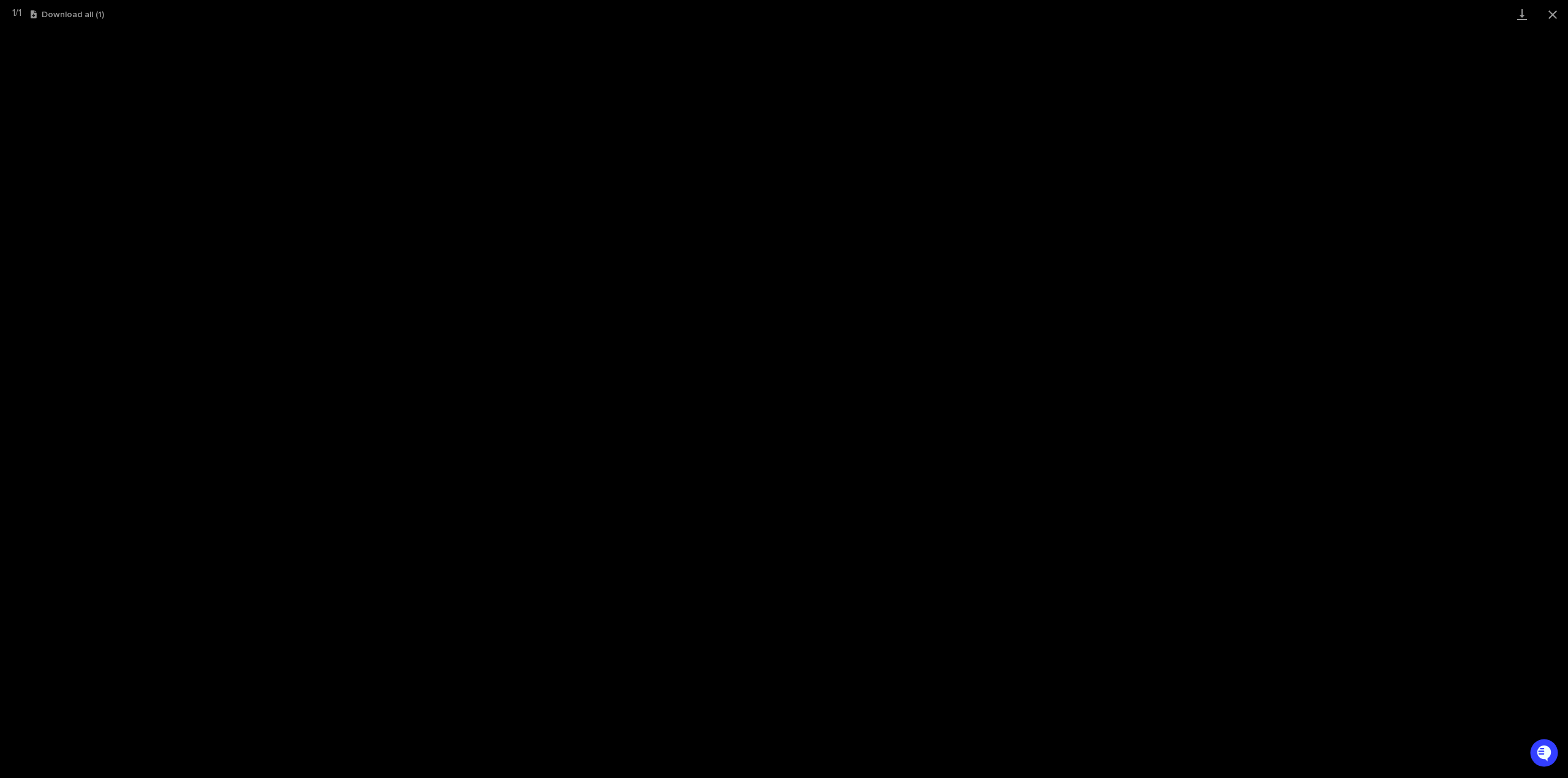
scroll to position [56, 0]
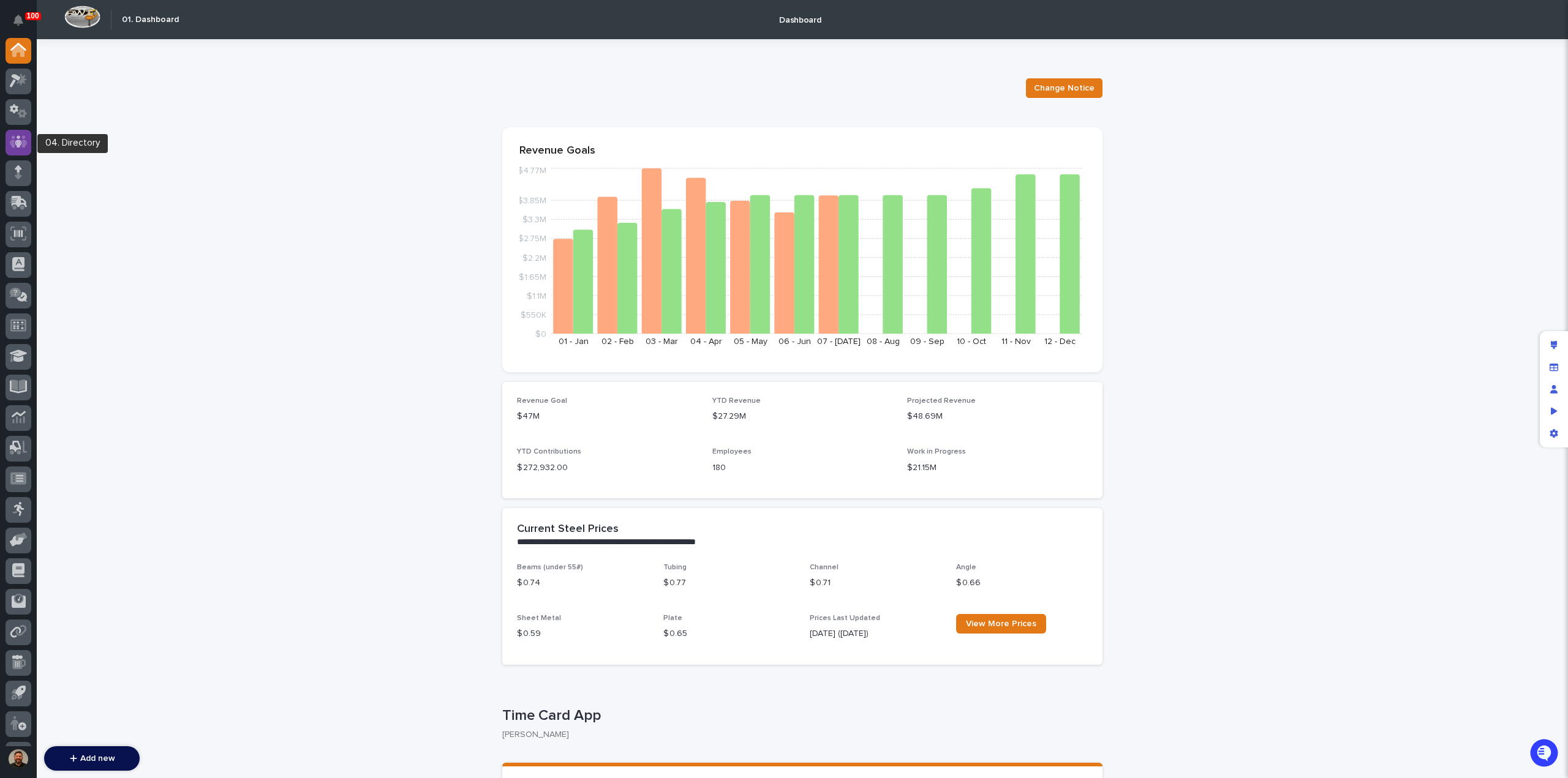
click at [23, 139] on icon at bounding box center [19, 141] width 18 height 14
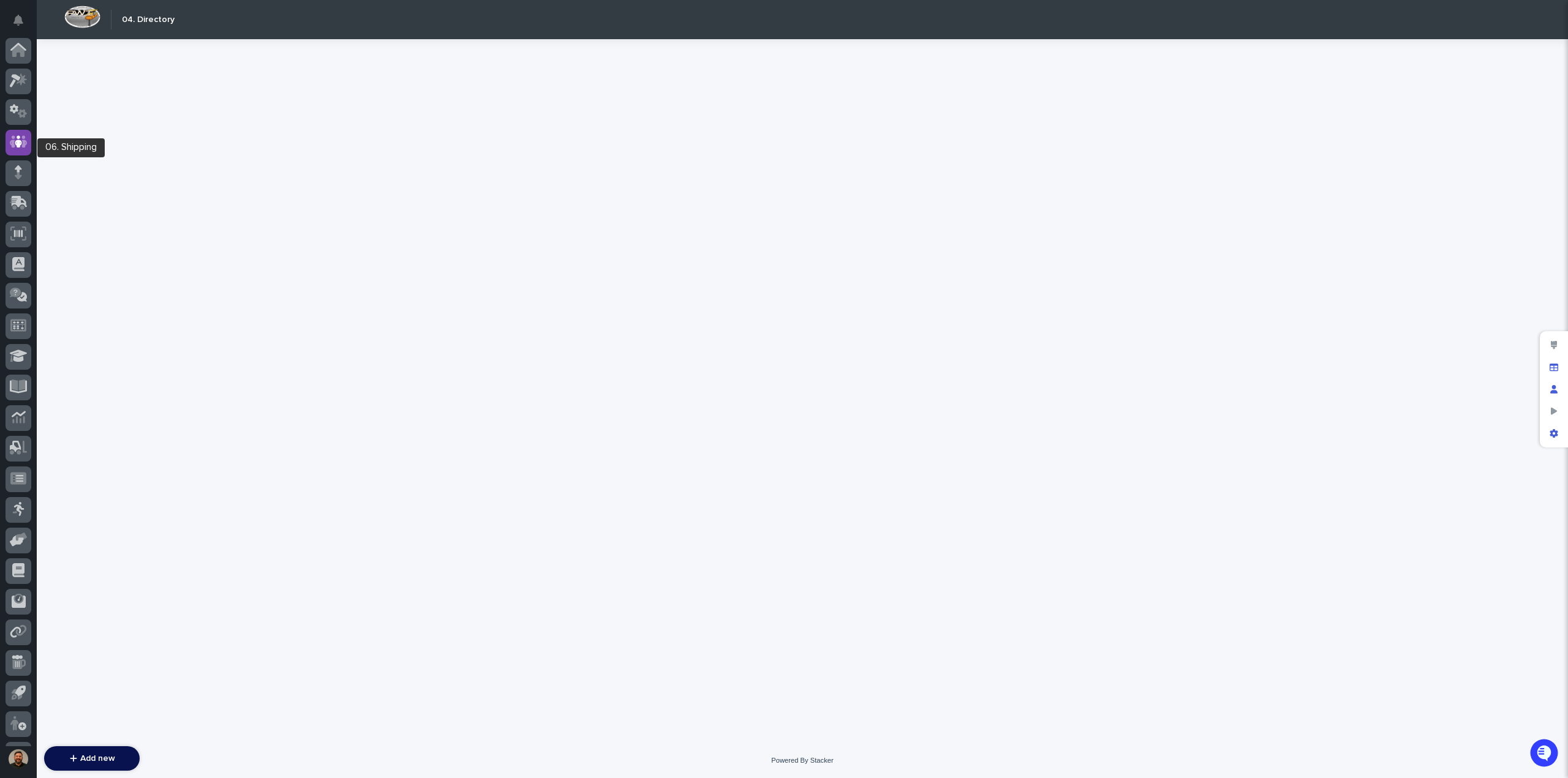
scroll to position [56, 0]
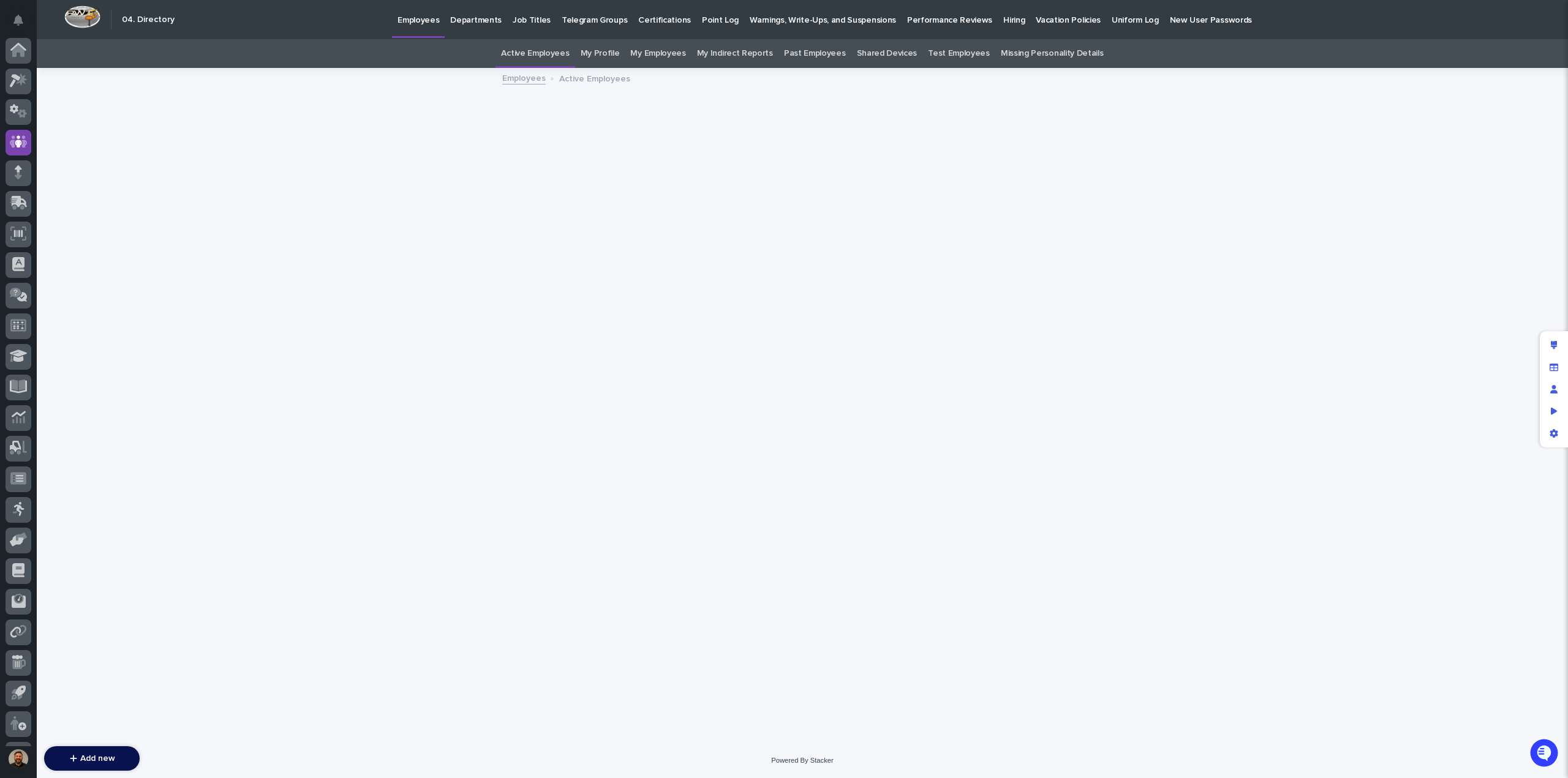
scroll to position [56, 0]
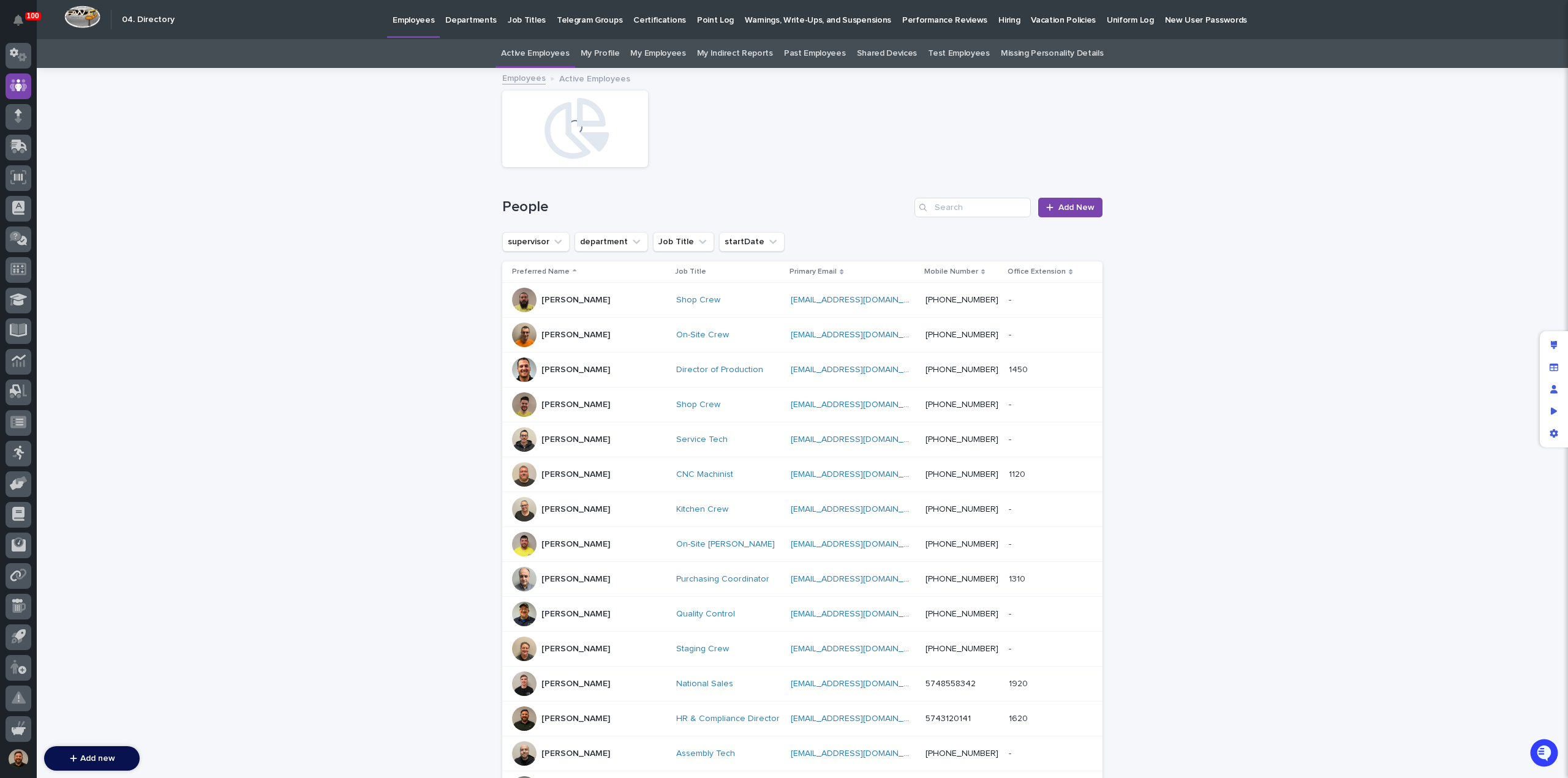
click at [998, 20] on p "Hiring" at bounding box center [1009, 12] width 22 height 25
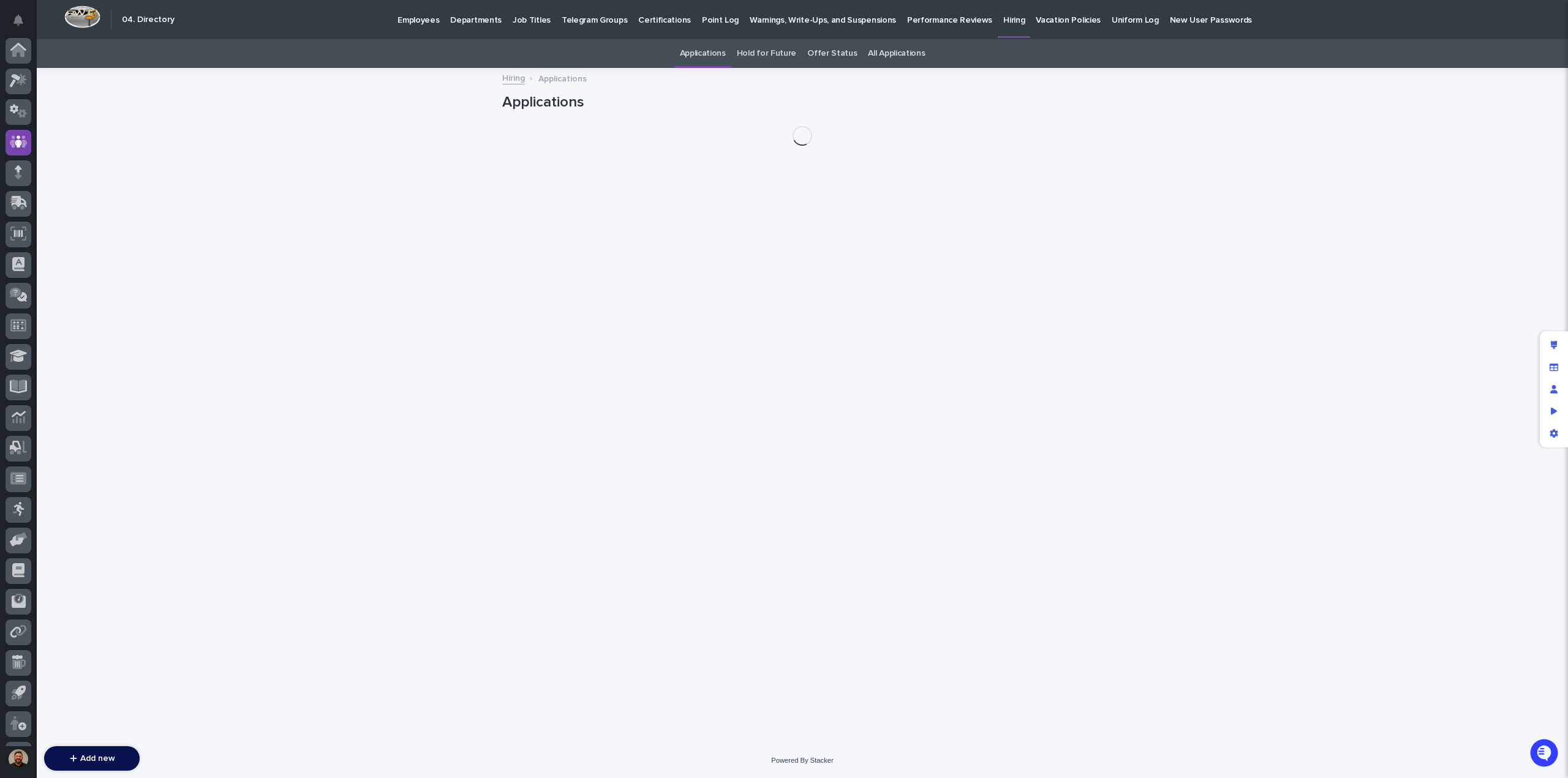
scroll to position [56, 0]
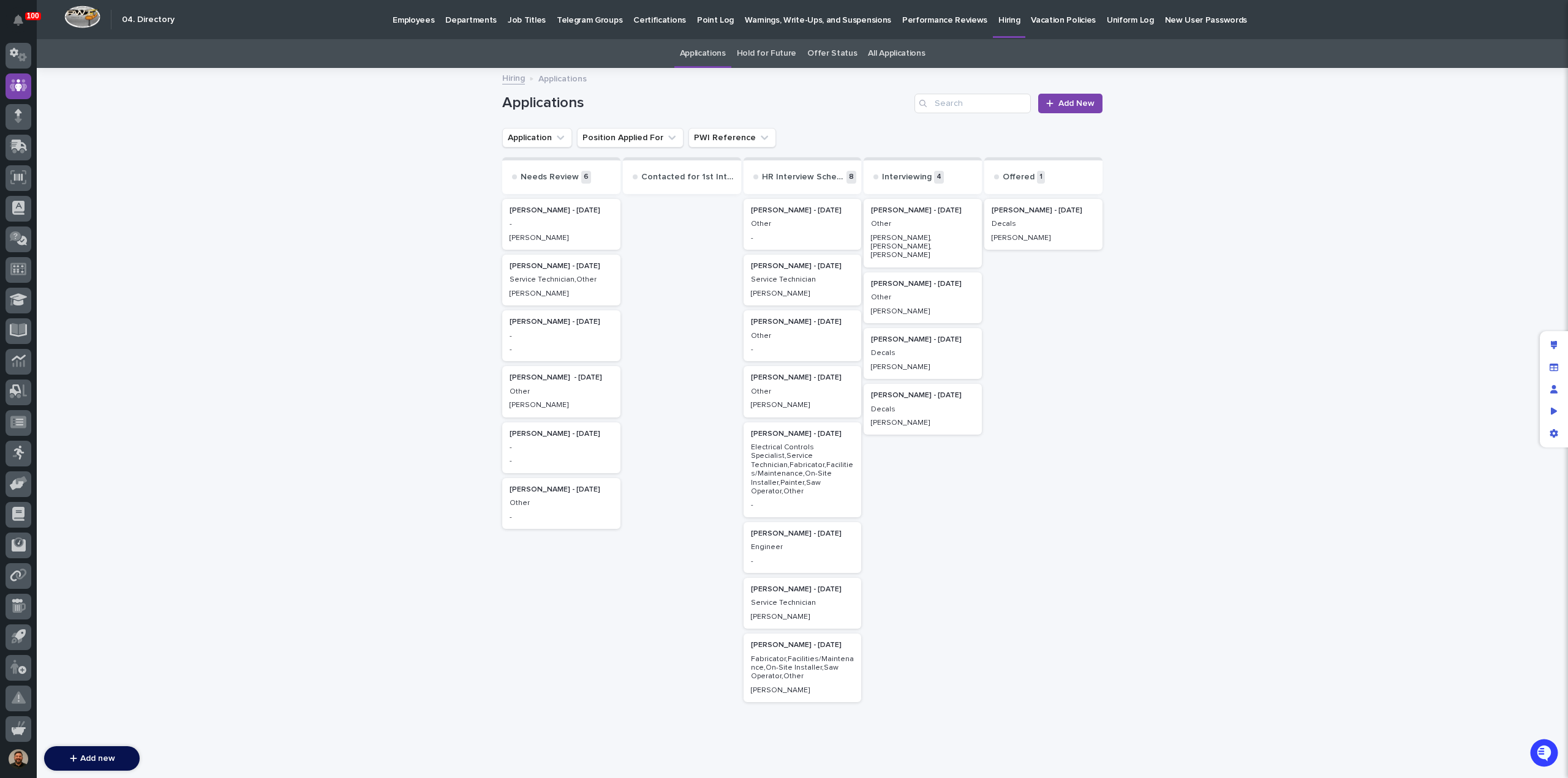
click at [1025, 232] on div "Chris Palazzolo" at bounding box center [1043, 237] width 104 height 11
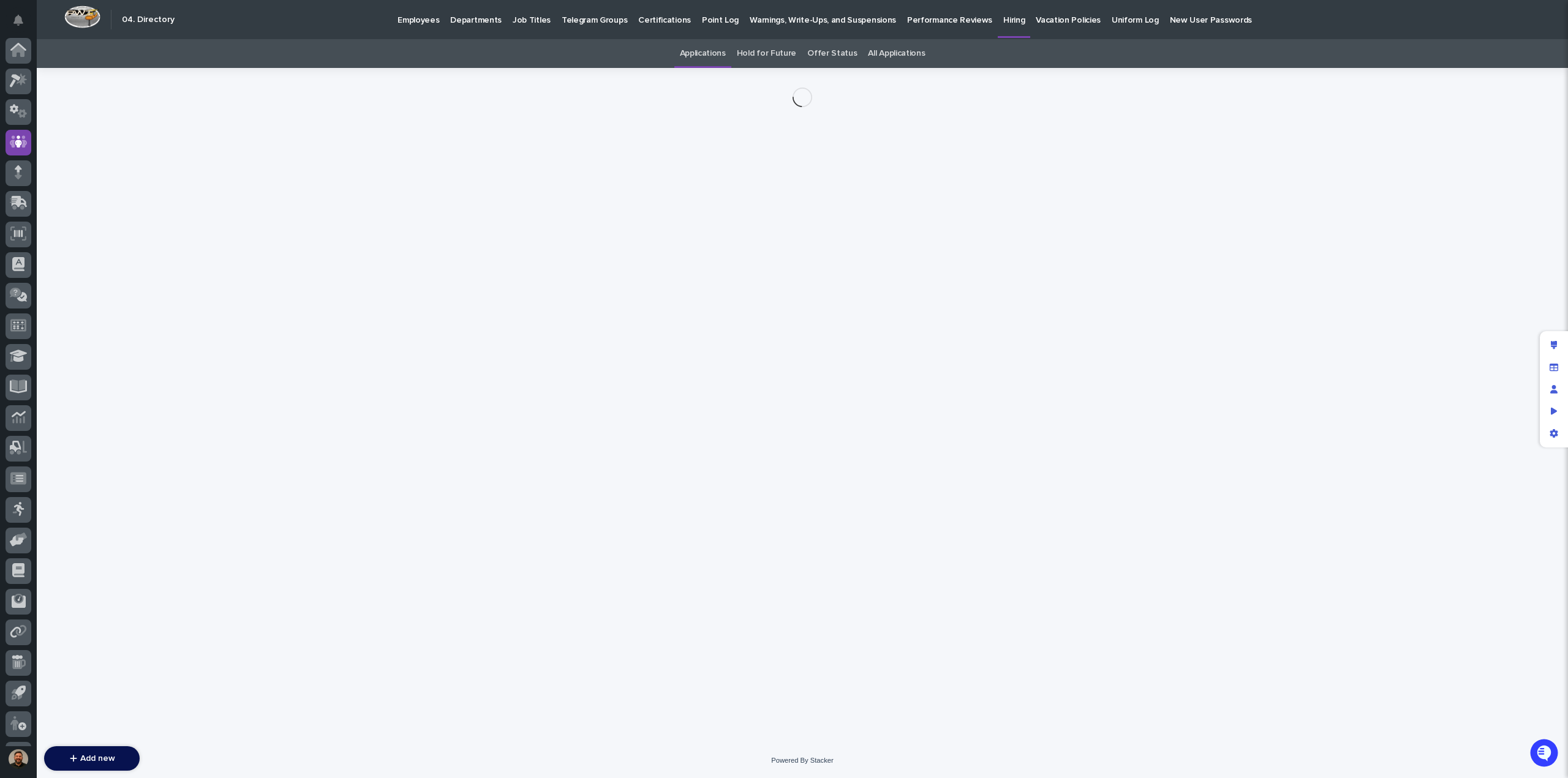
scroll to position [56, 0]
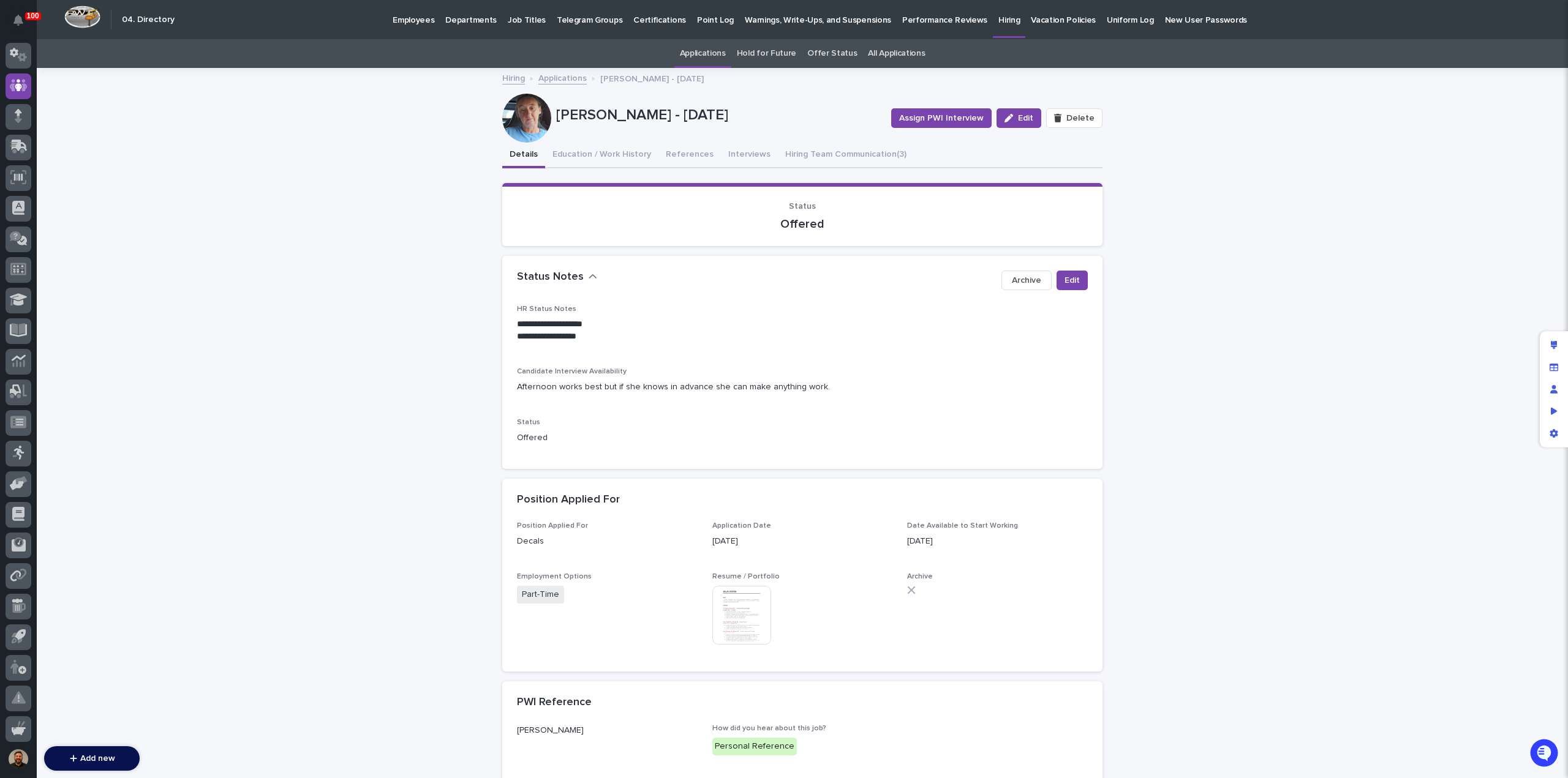
click at [226, 315] on div "**********" at bounding box center [802, 653] width 1531 height 1168
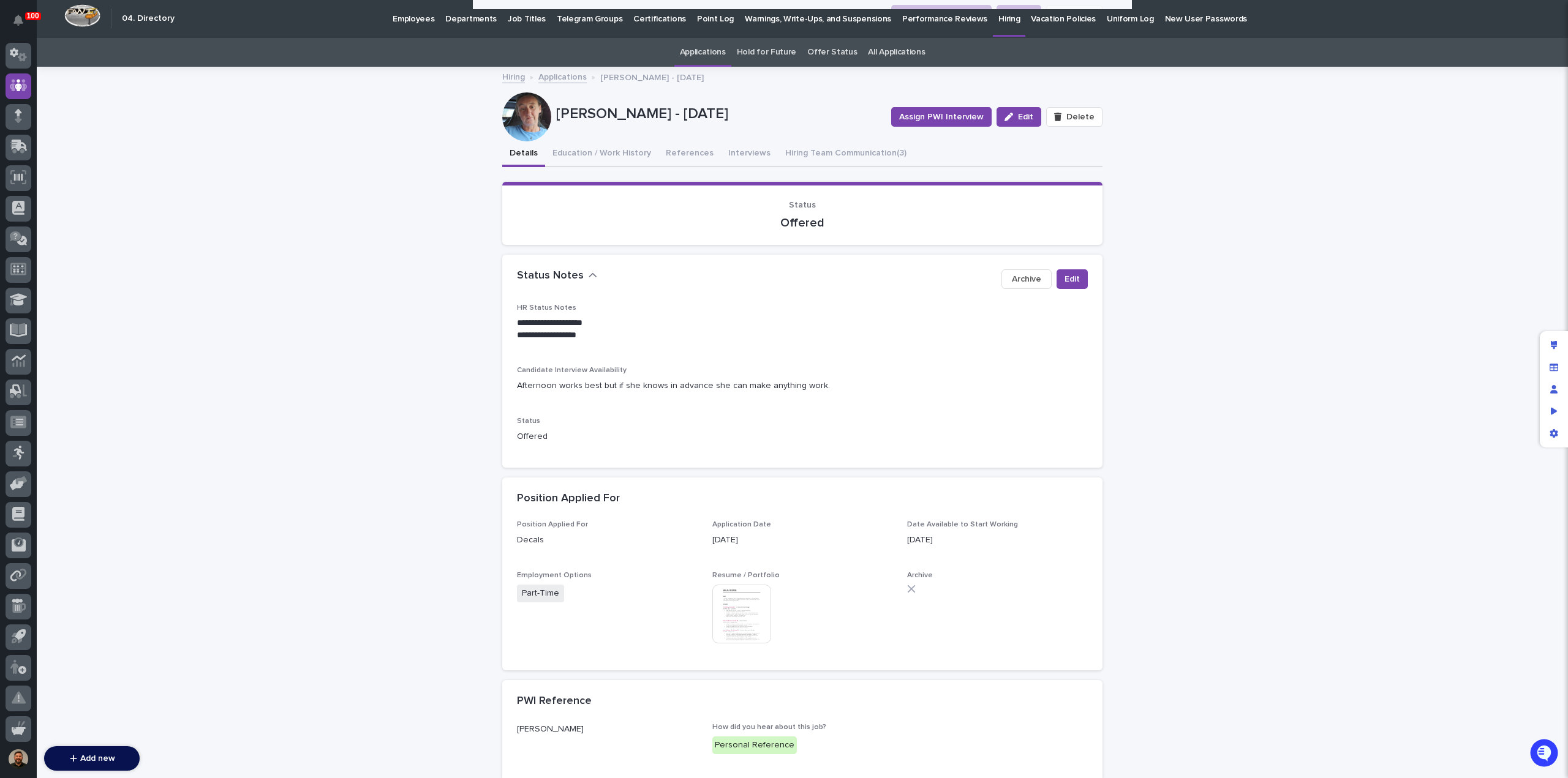
scroll to position [0, 0]
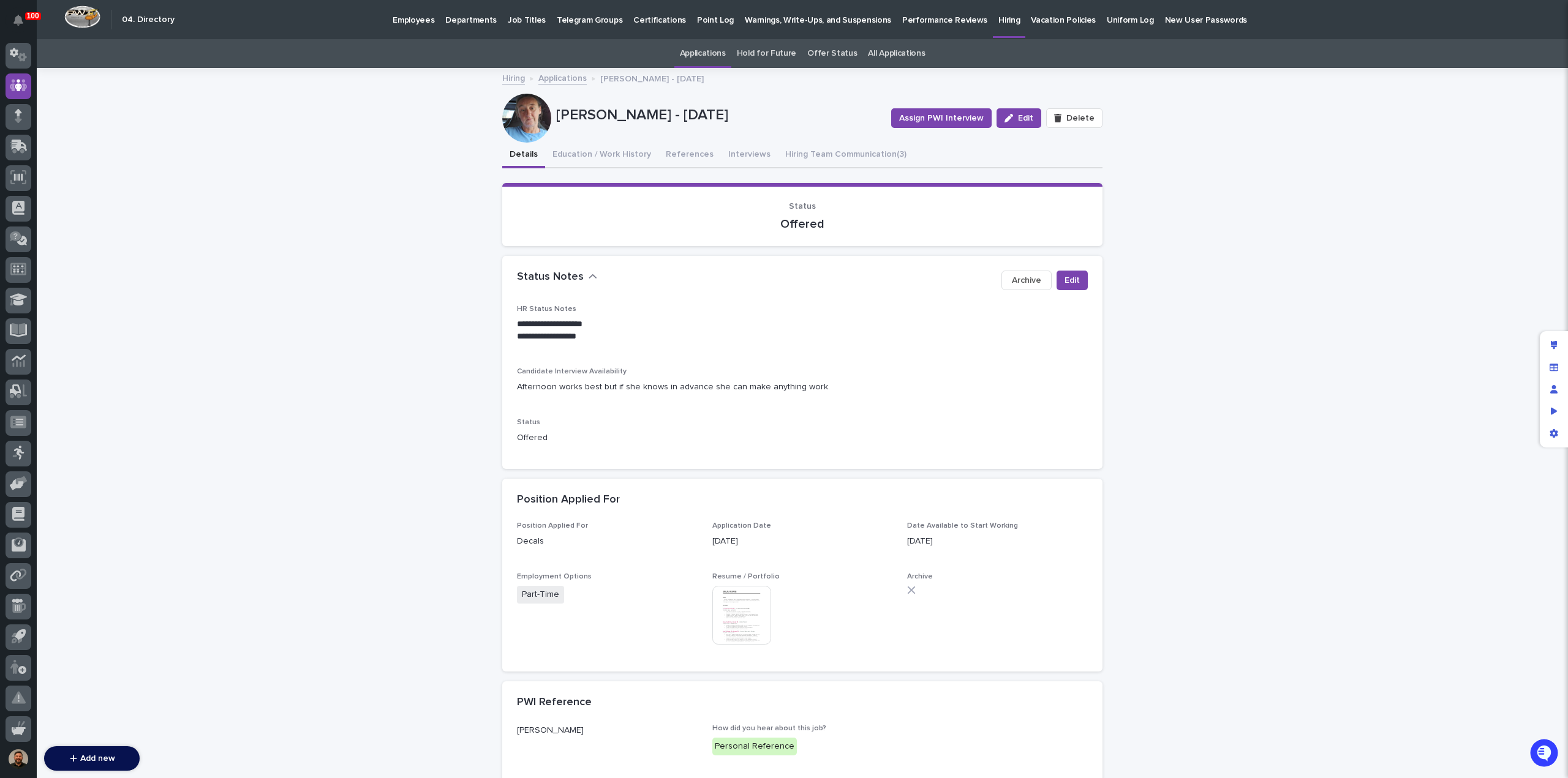
click at [510, 77] on link "Hiring" at bounding box center [513, 77] width 23 height 14
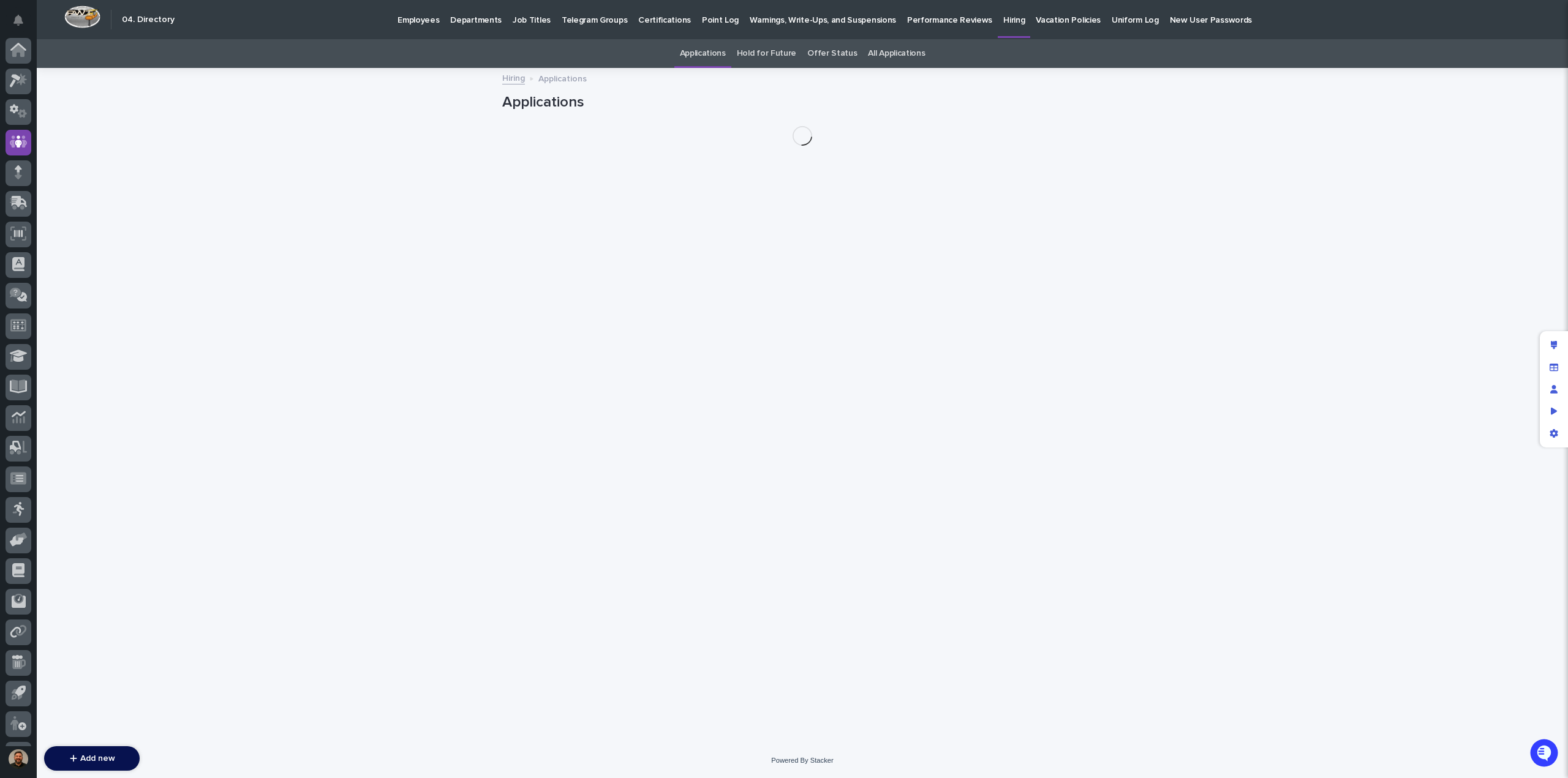
scroll to position [56, 0]
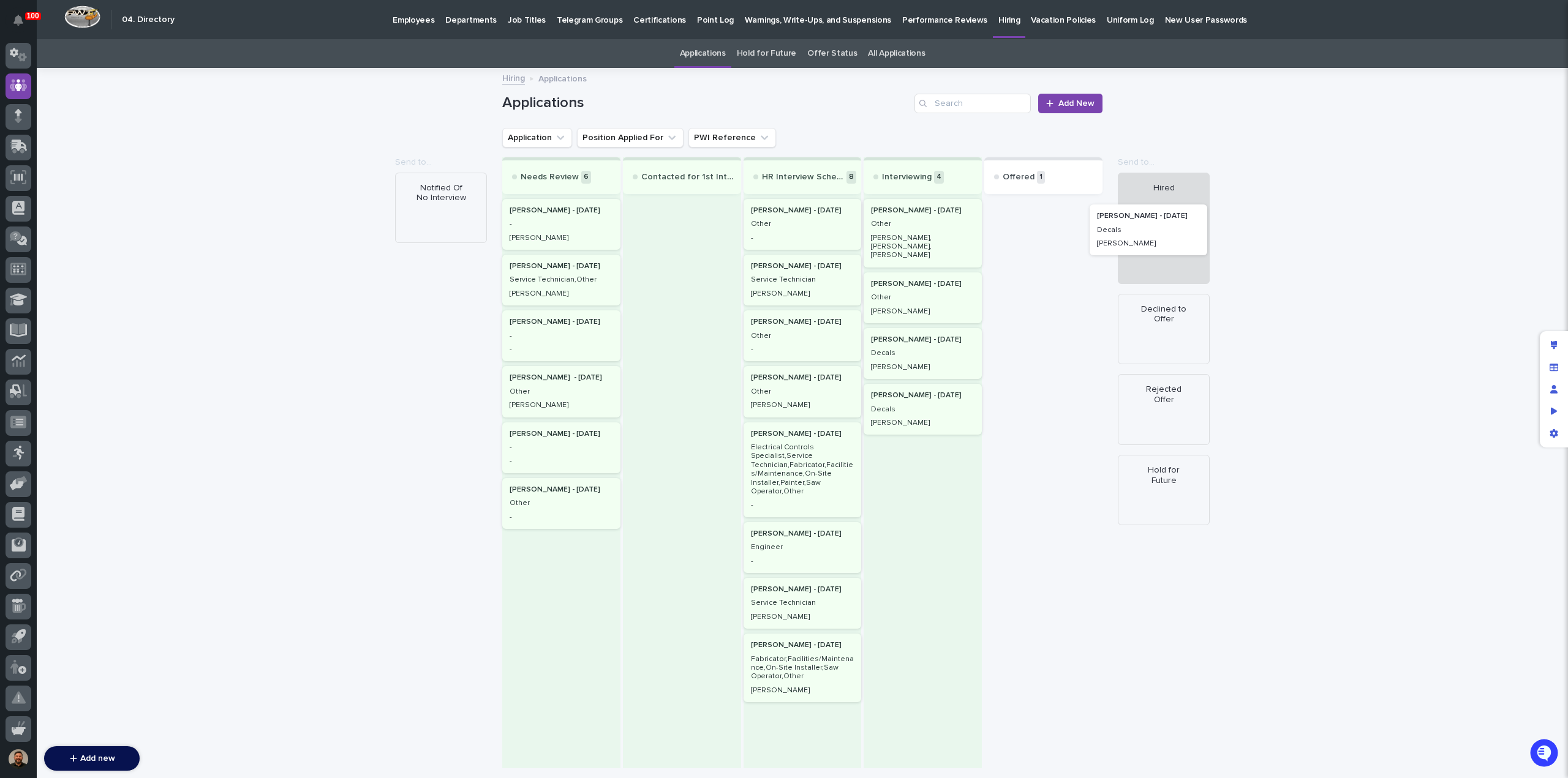
drag, startPoint x: 1069, startPoint y: 233, endPoint x: 1184, endPoint y: 240, distance: 115.2
click at [1102, 240] on div "Send to... Notified Of No Interview Send to... Hired Declined to Offer Rejected…" at bounding box center [802, 463] width 600 height 611
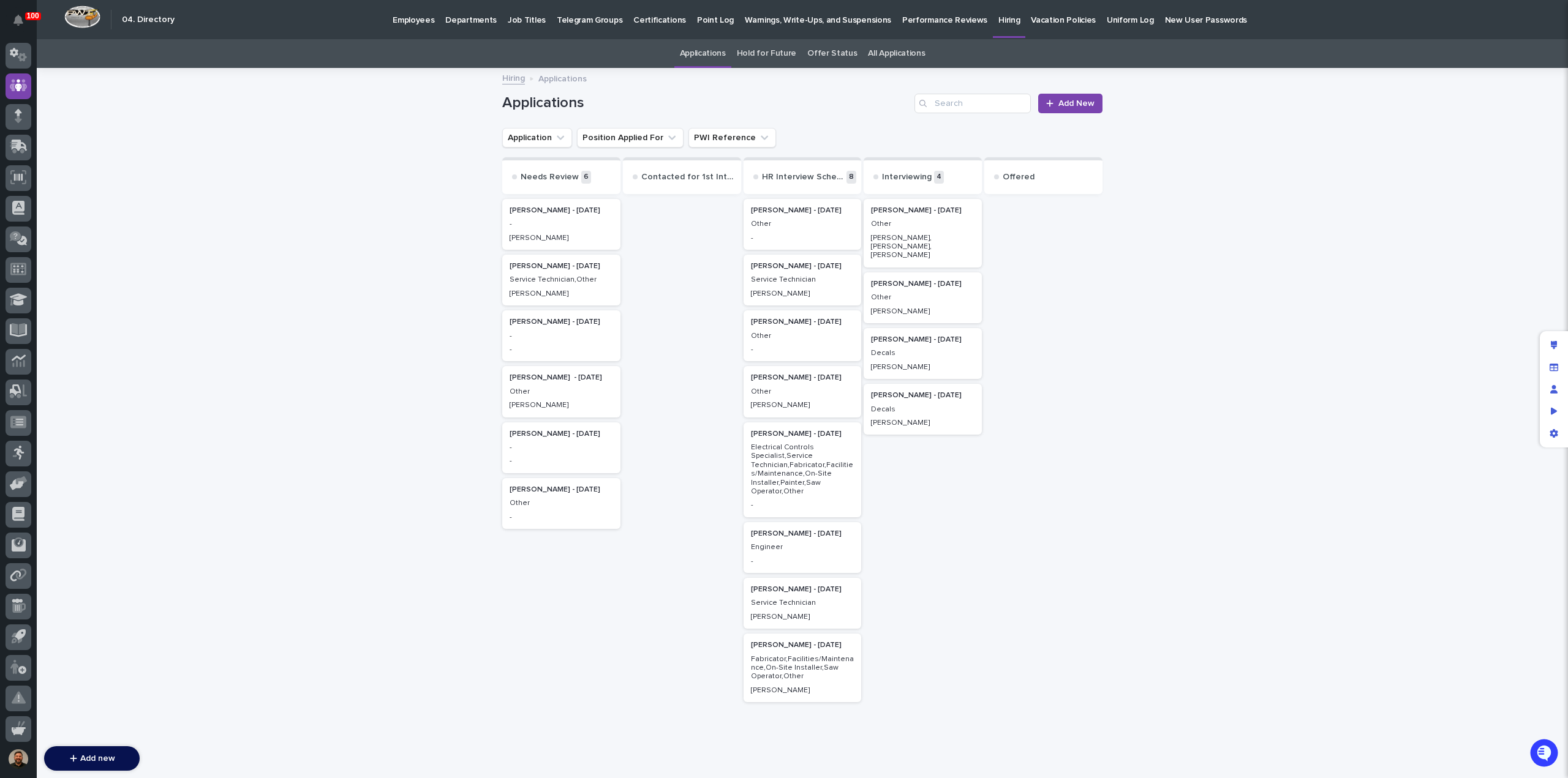
click at [908, 403] on div "Decals" at bounding box center [922, 408] width 104 height 11
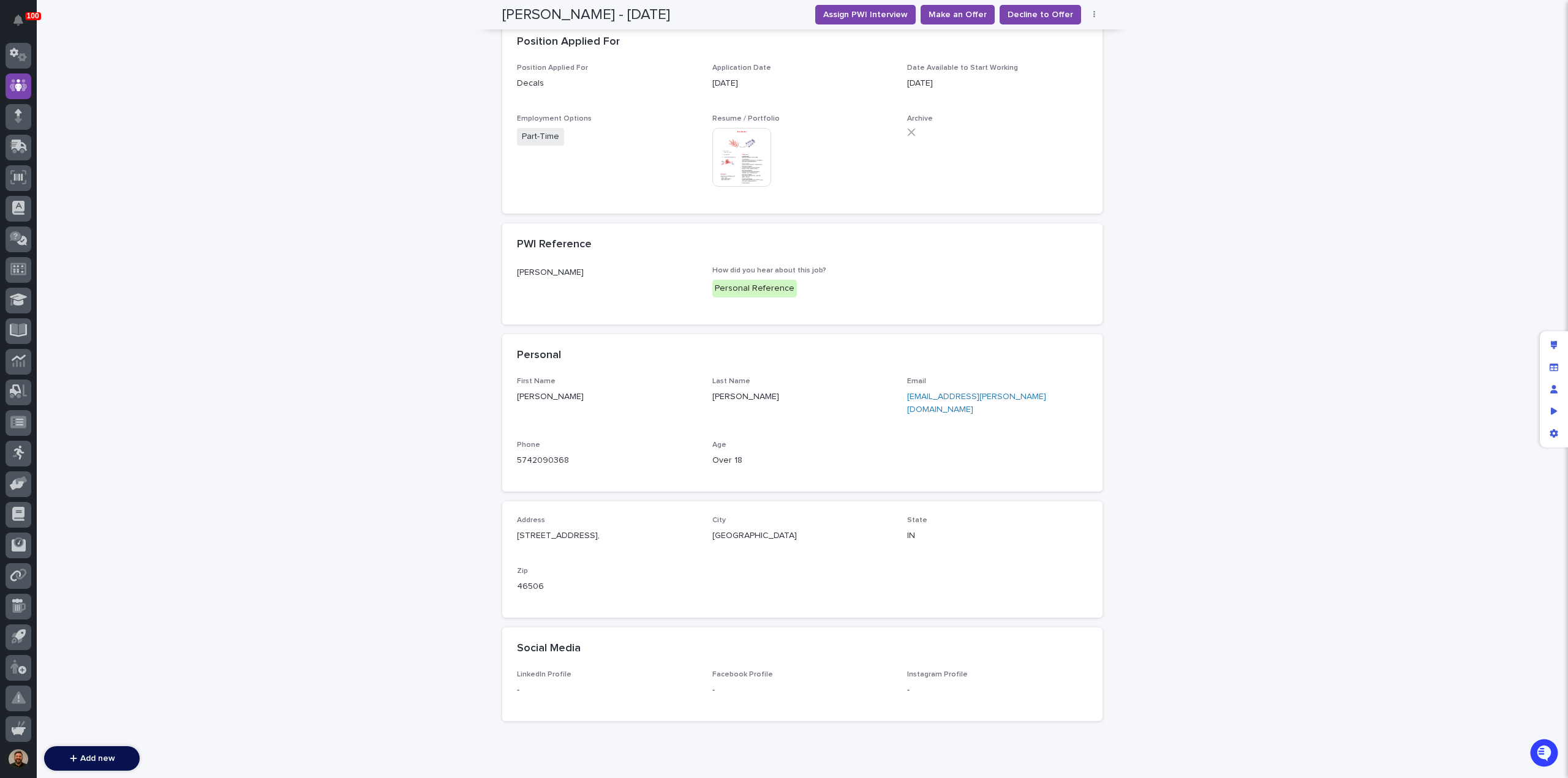
scroll to position [535, 0]
click at [932, 392] on link "em.rader.stitching@gmail.com" at bounding box center [976, 403] width 139 height 22
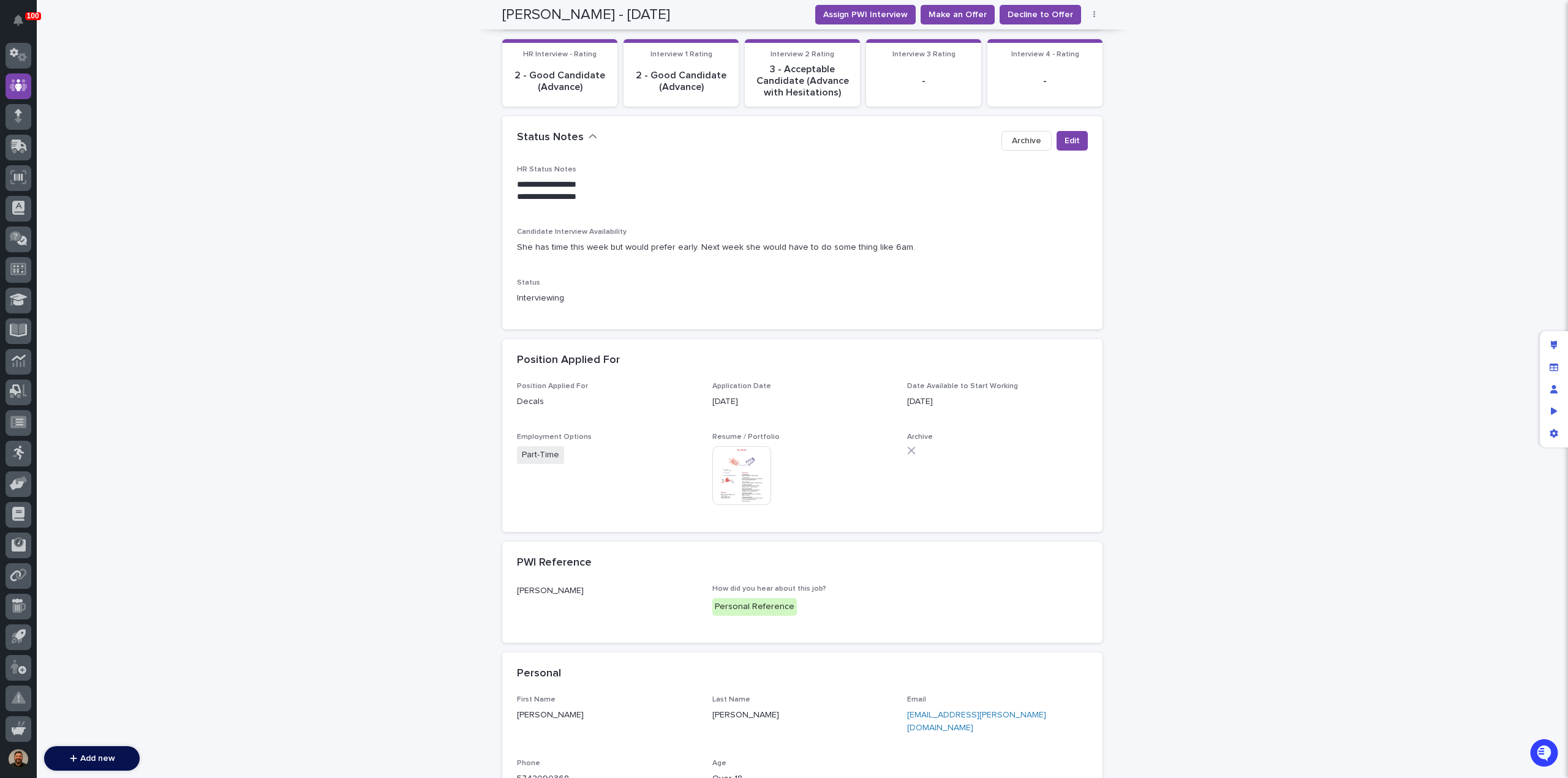
scroll to position [215, 0]
click at [745, 455] on img at bounding box center [742, 477] width 59 height 59
click at [1214, 338] on div "**********" at bounding box center [802, 483] width 1531 height 1258
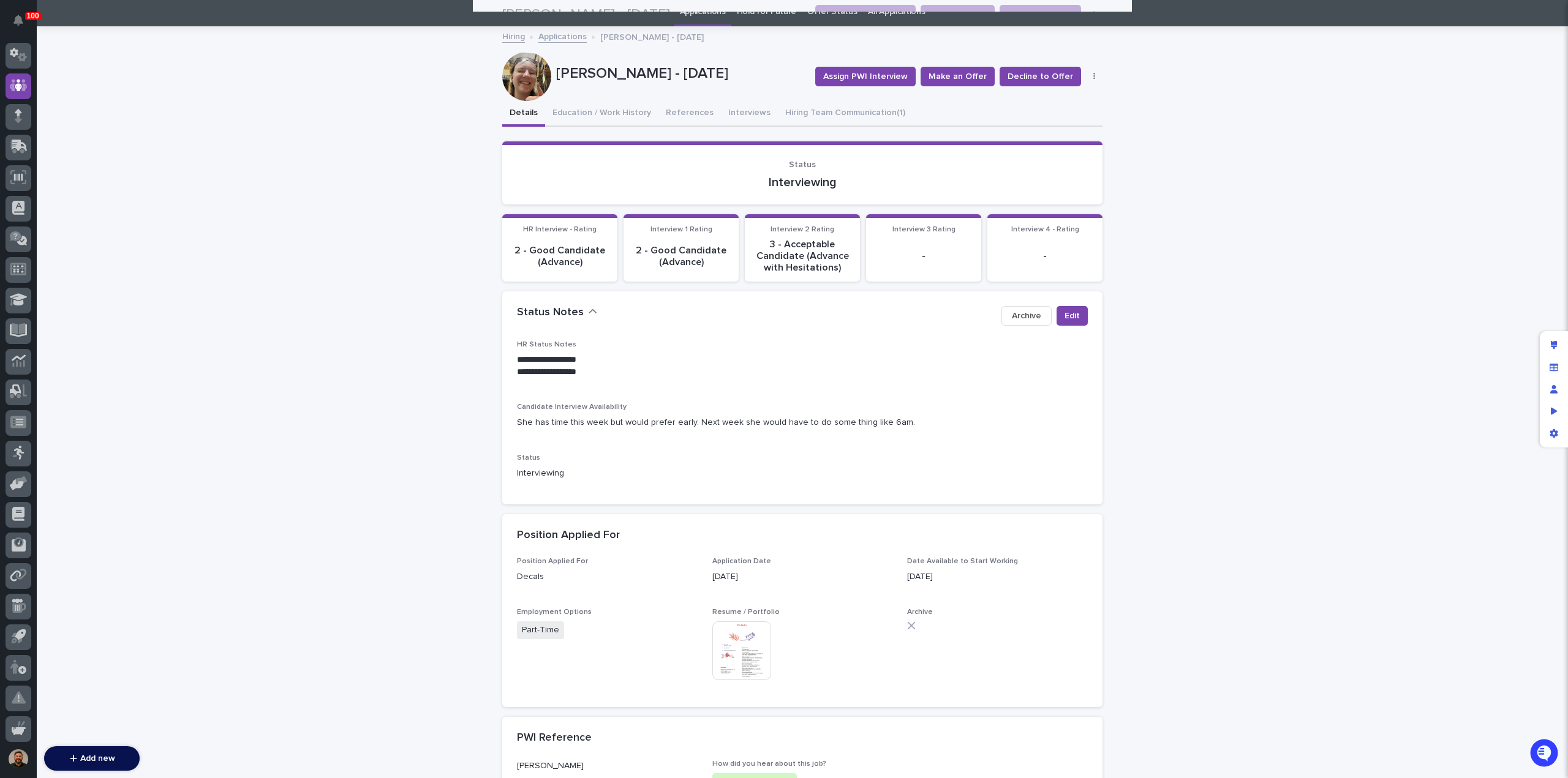
scroll to position [0, 0]
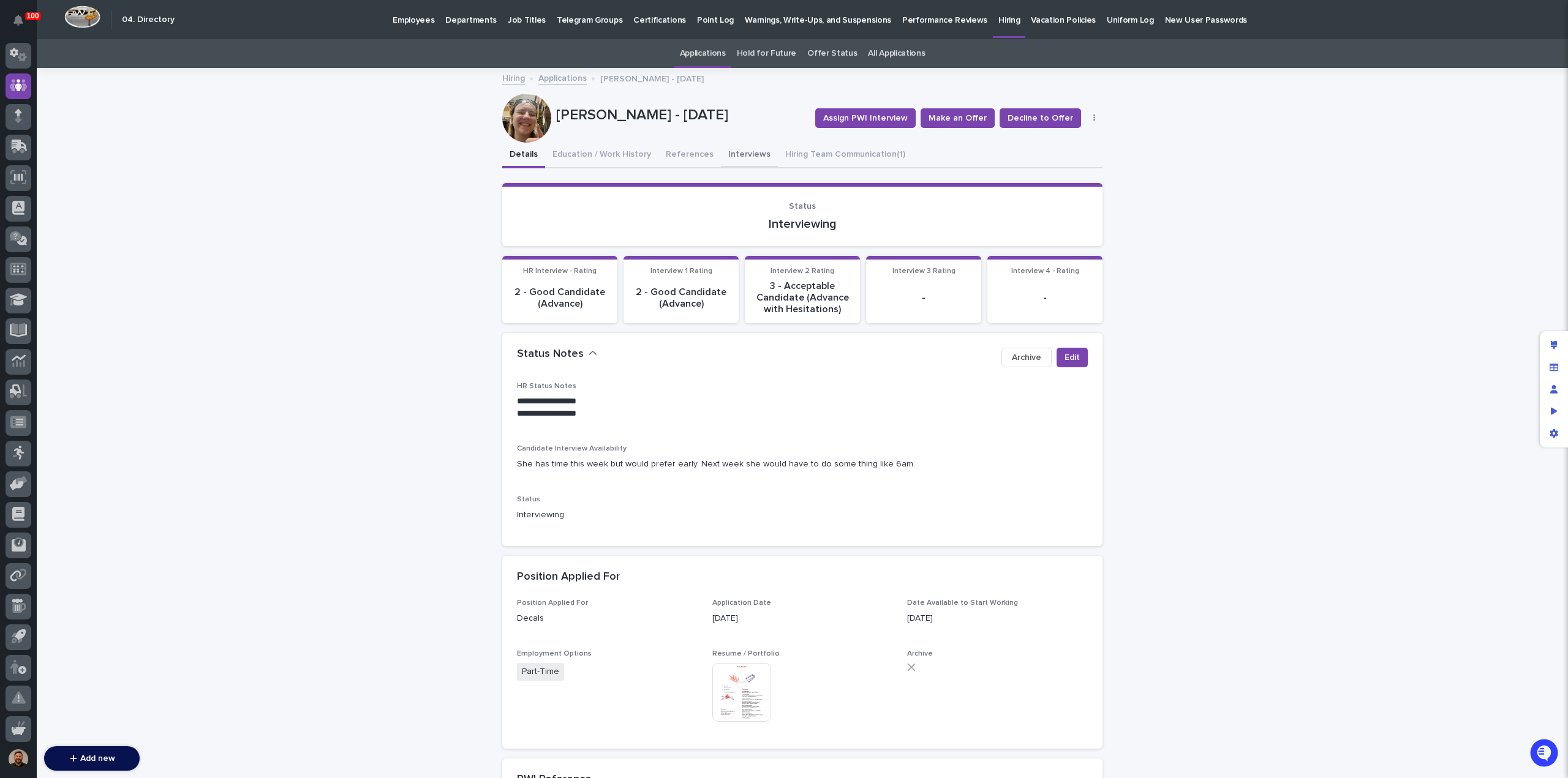
click at [729, 159] on button "Interviews" at bounding box center [749, 155] width 57 height 25
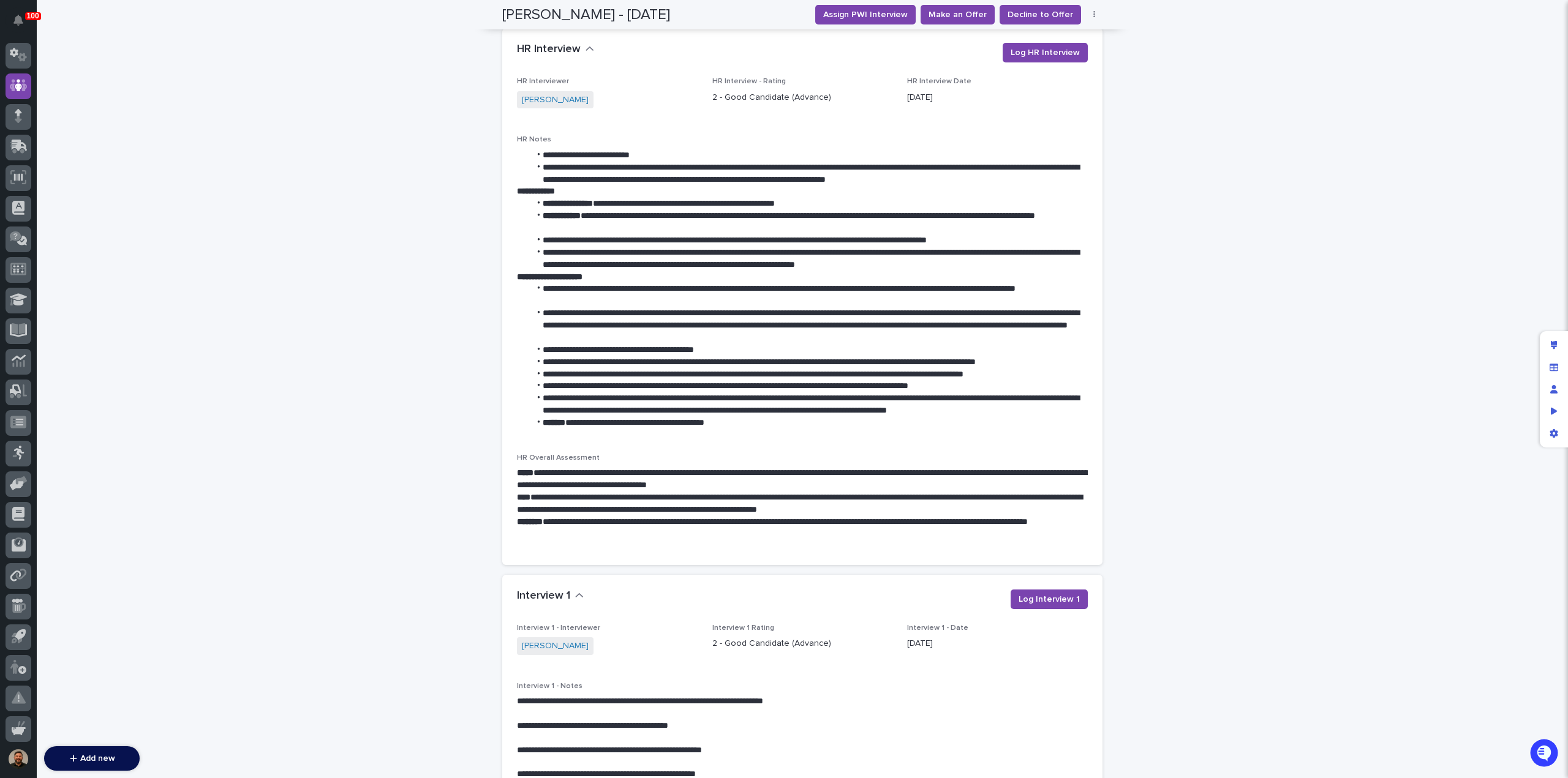
scroll to position [801, 0]
click at [1043, 16] on span "Decline to Offer" at bounding box center [1040, 15] width 66 height 12
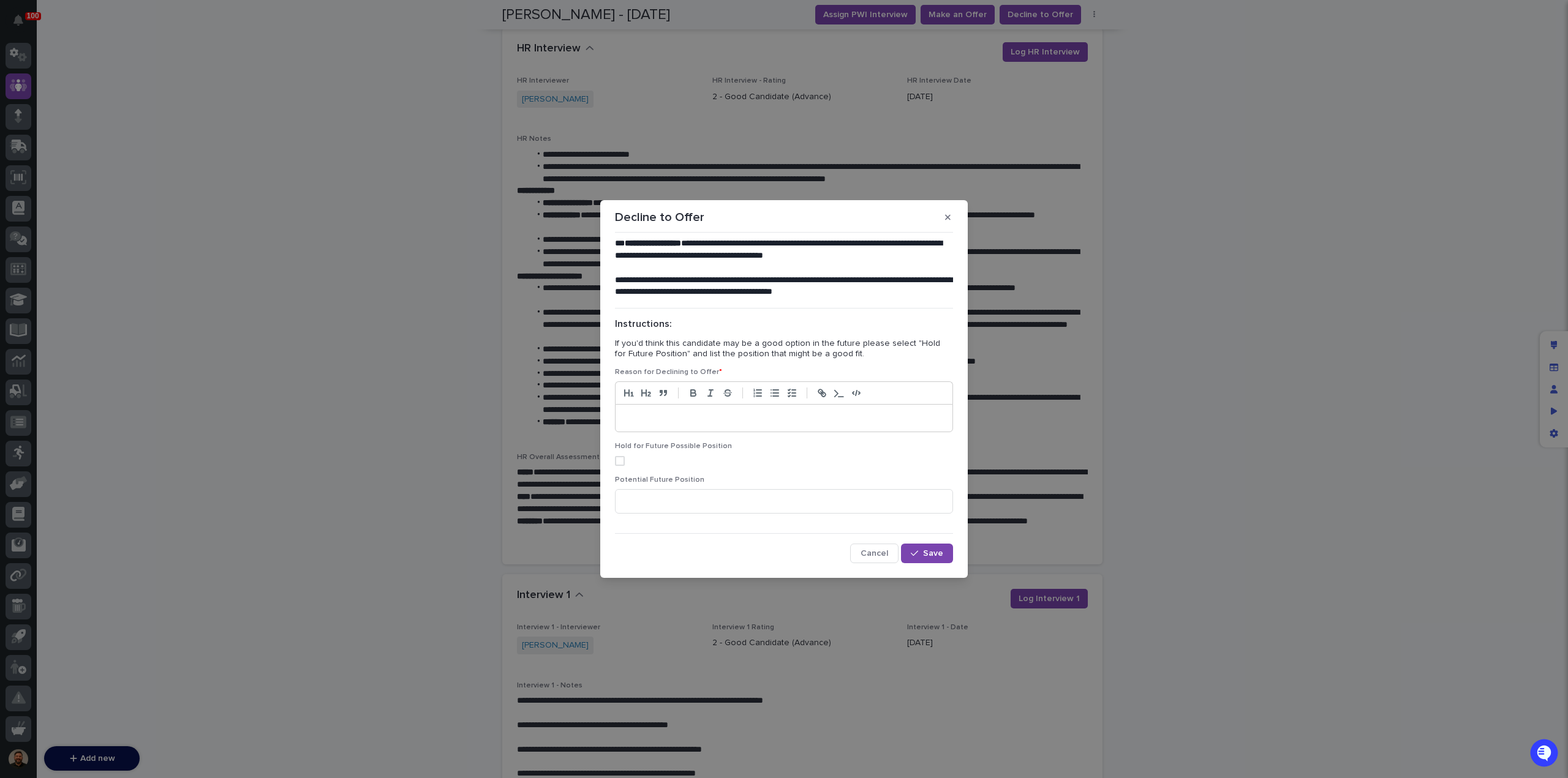
click at [665, 416] on p at bounding box center [783, 418] width 318 height 12
click at [935, 558] on span "Save" at bounding box center [933, 553] width 20 height 9
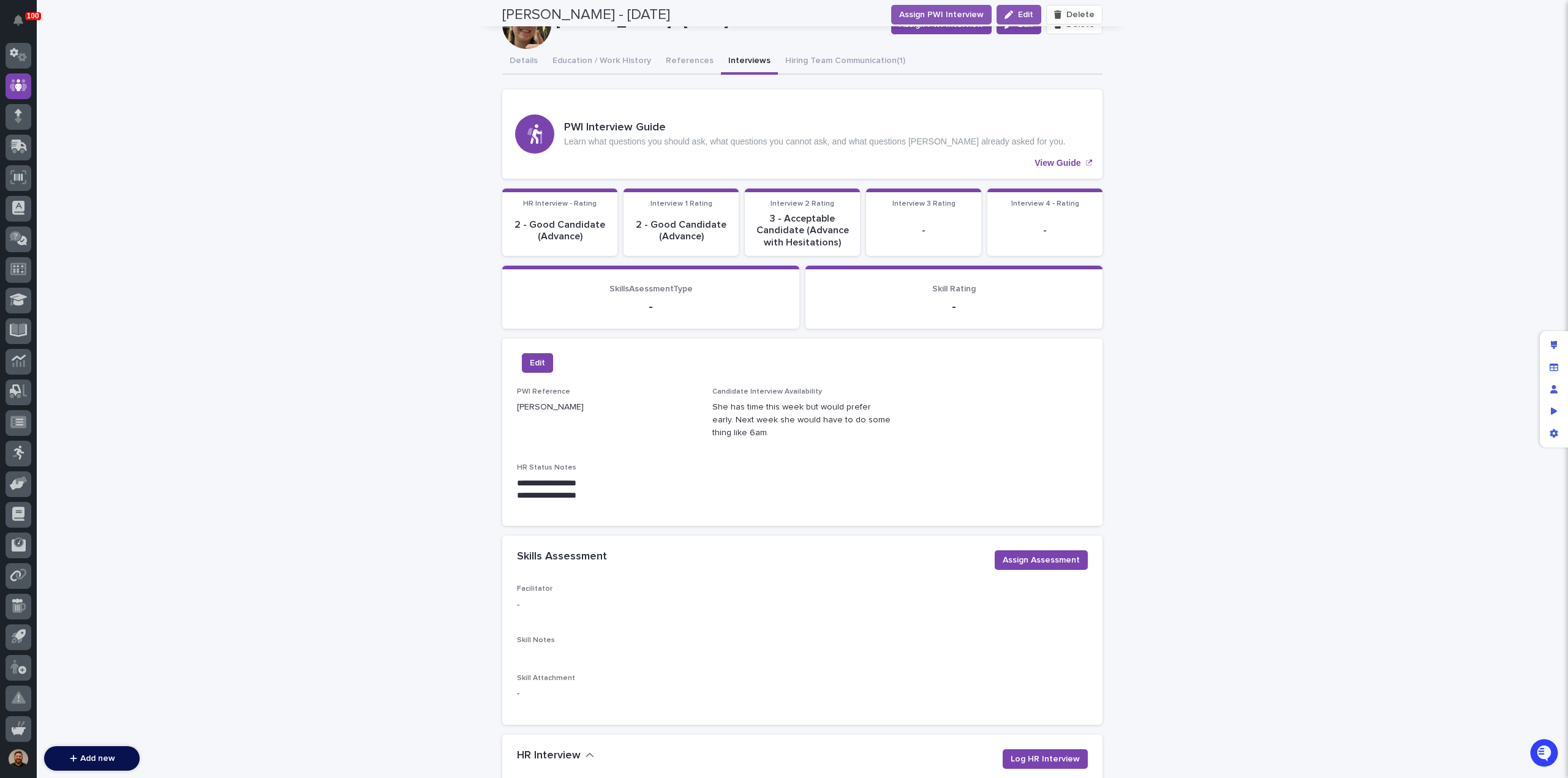
scroll to position [0, 0]
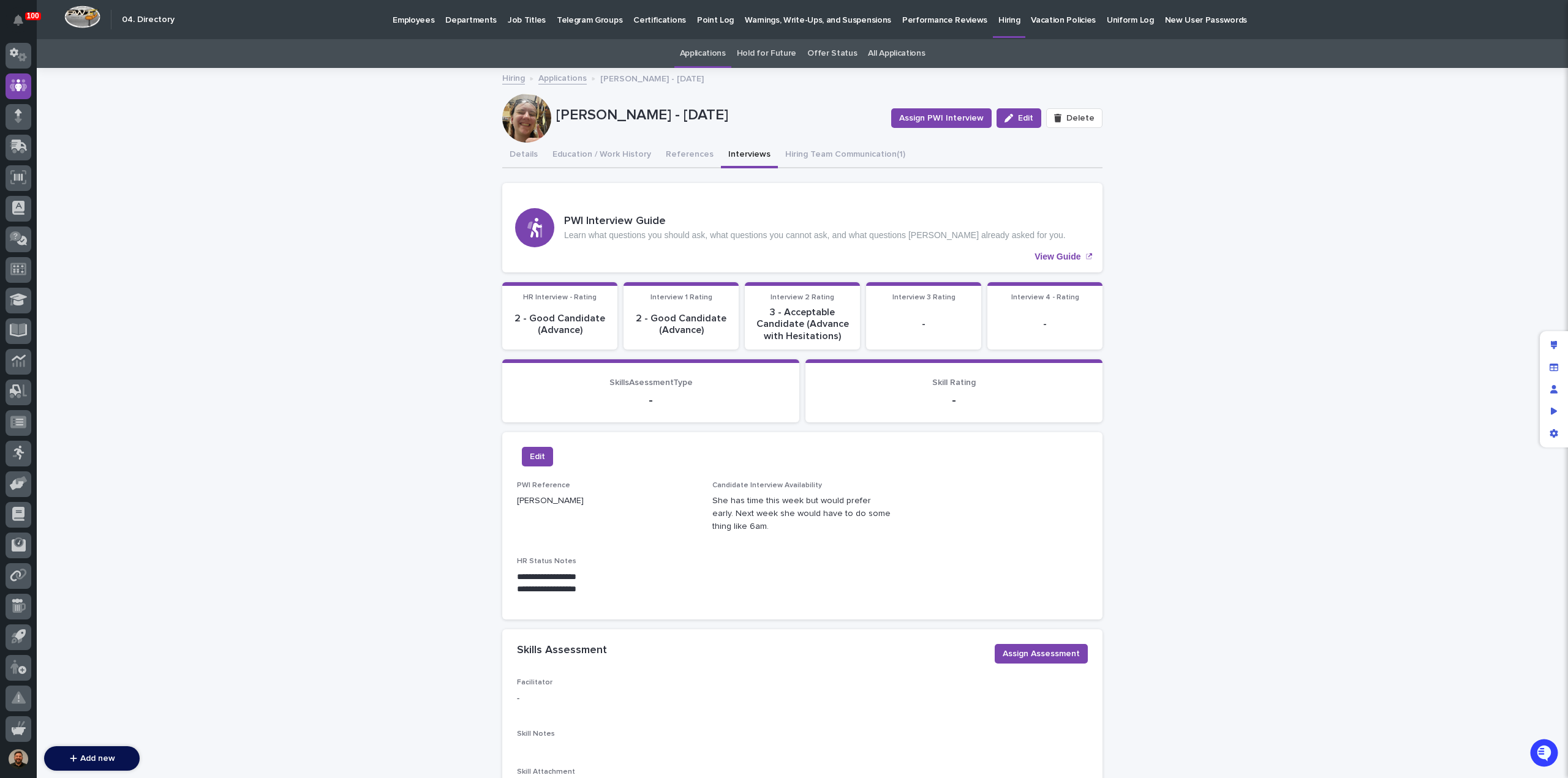
click at [698, 53] on link "Applications" at bounding box center [703, 53] width 46 height 29
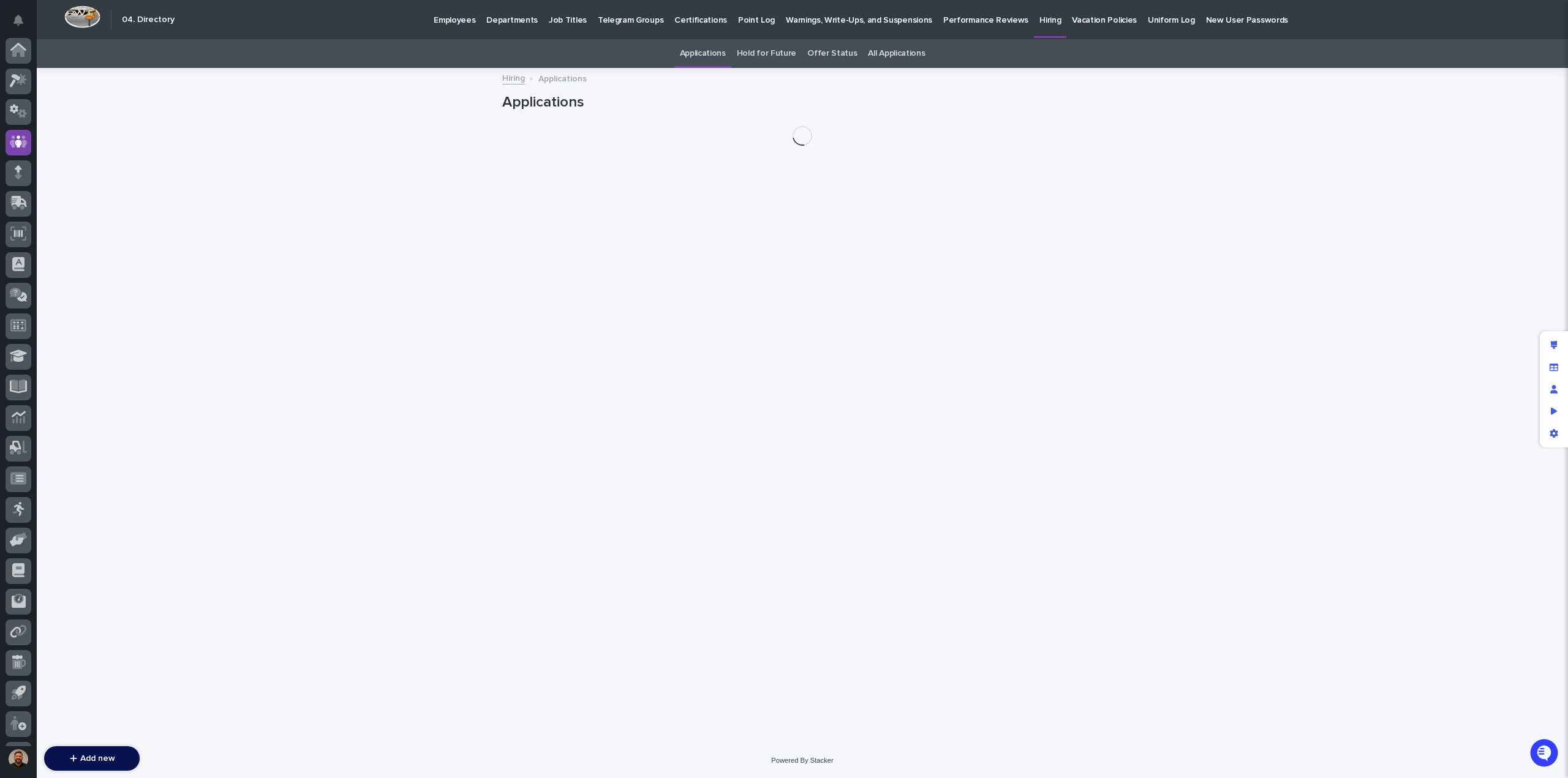
scroll to position [56, 0]
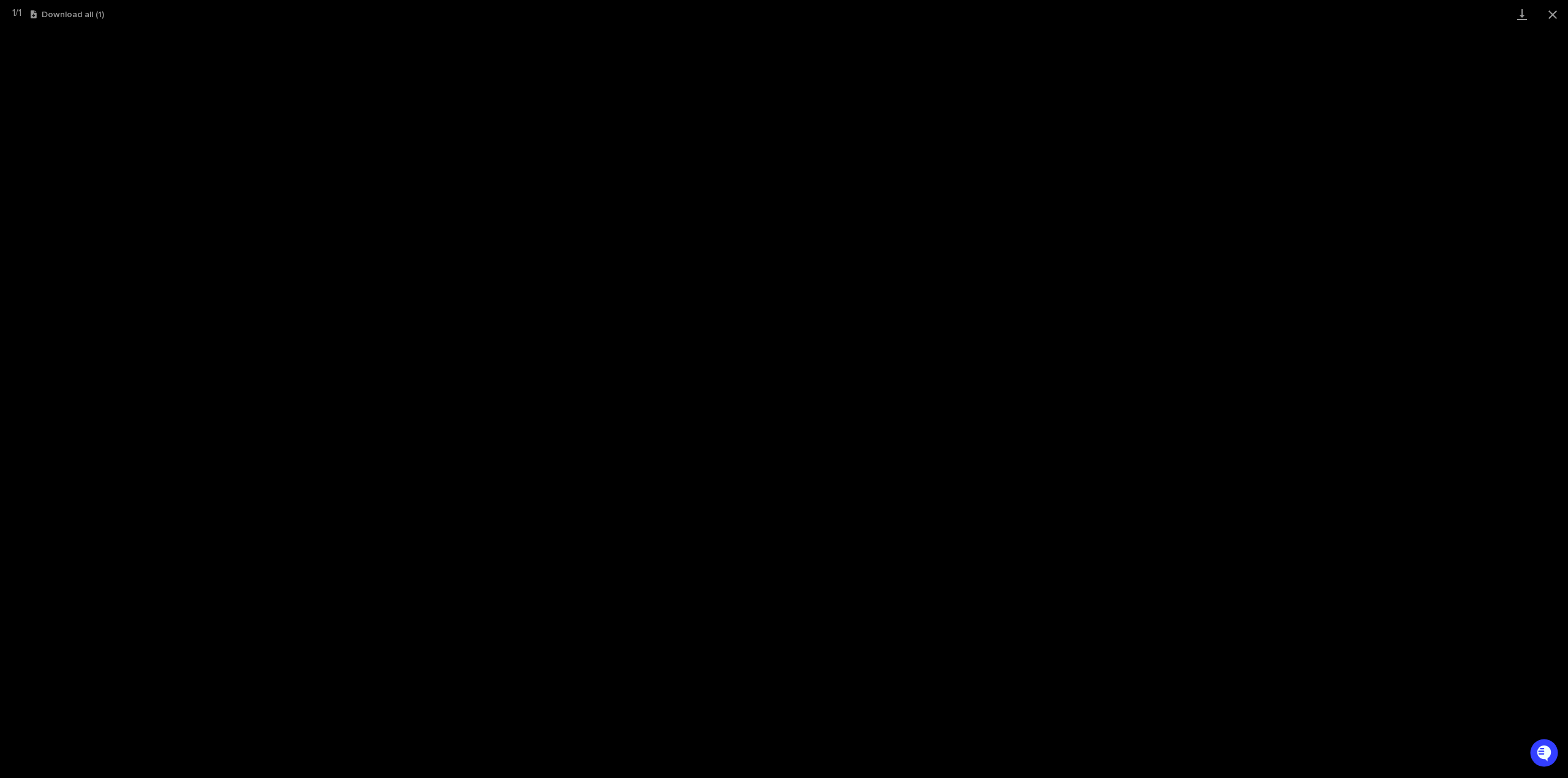
scroll to position [56, 0]
click at [1556, 17] on button "Close gallery" at bounding box center [1552, 14] width 30 height 29
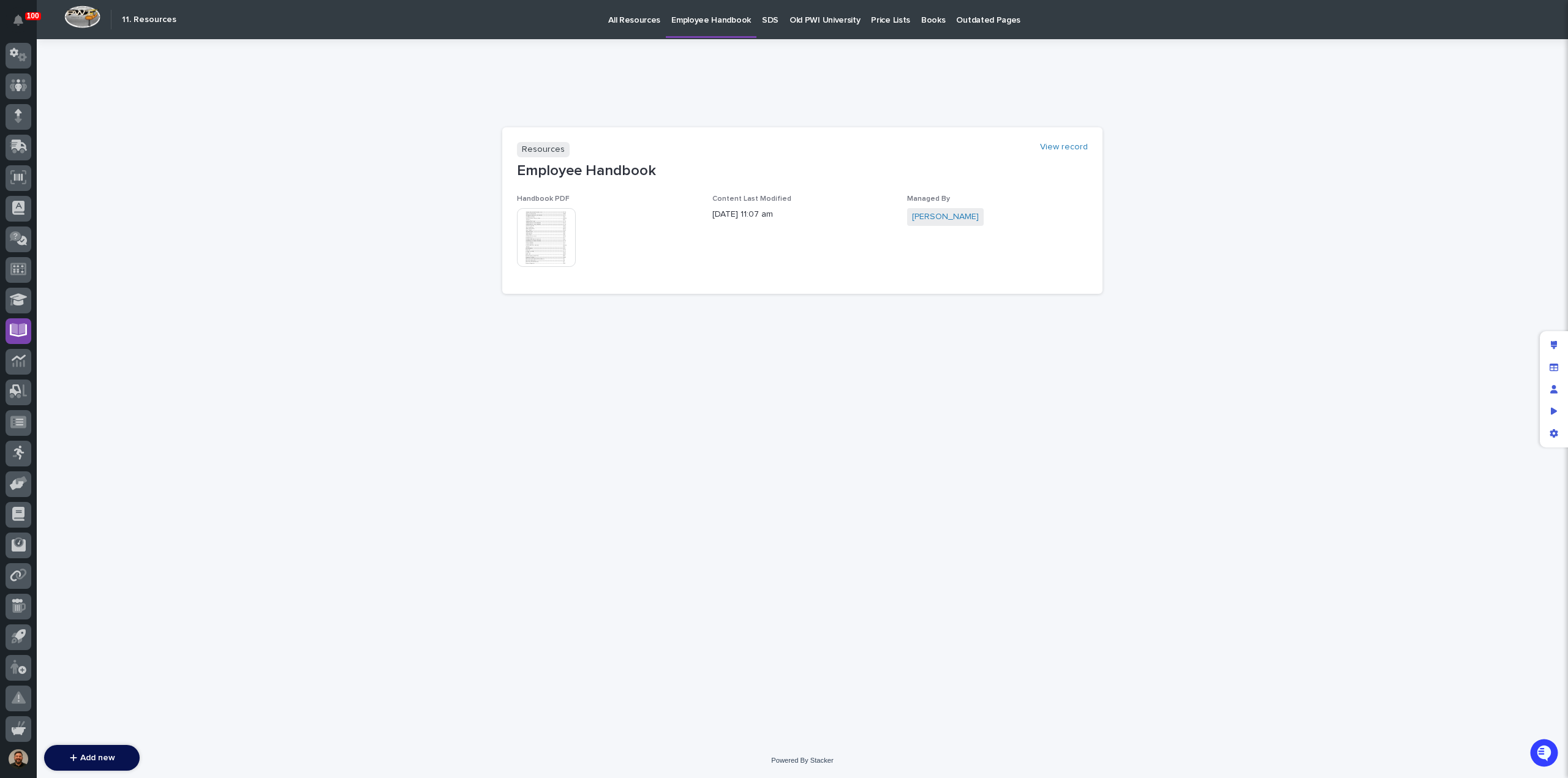
click at [639, 19] on p "All Resources" at bounding box center [634, 12] width 52 height 25
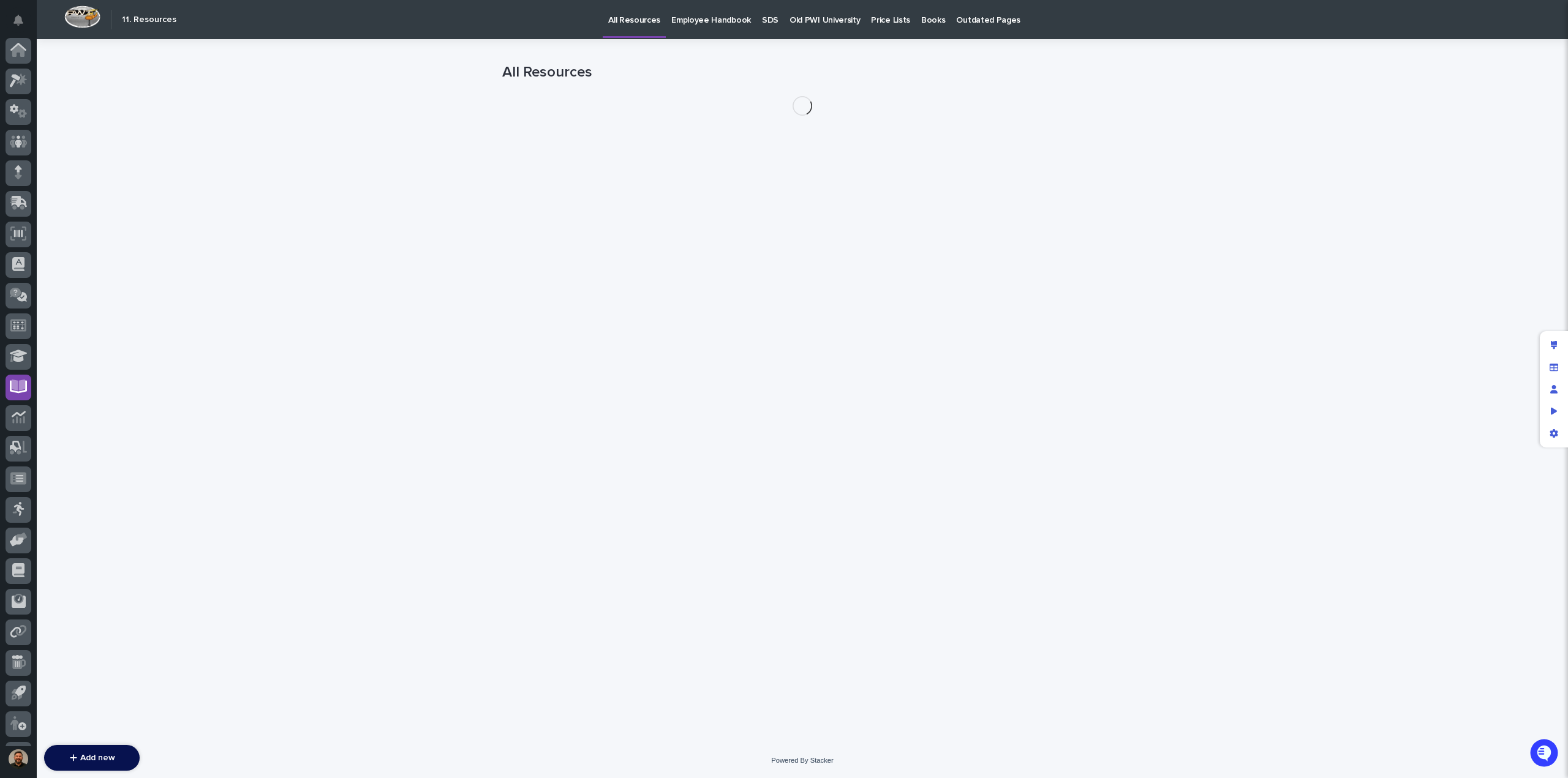
scroll to position [56, 0]
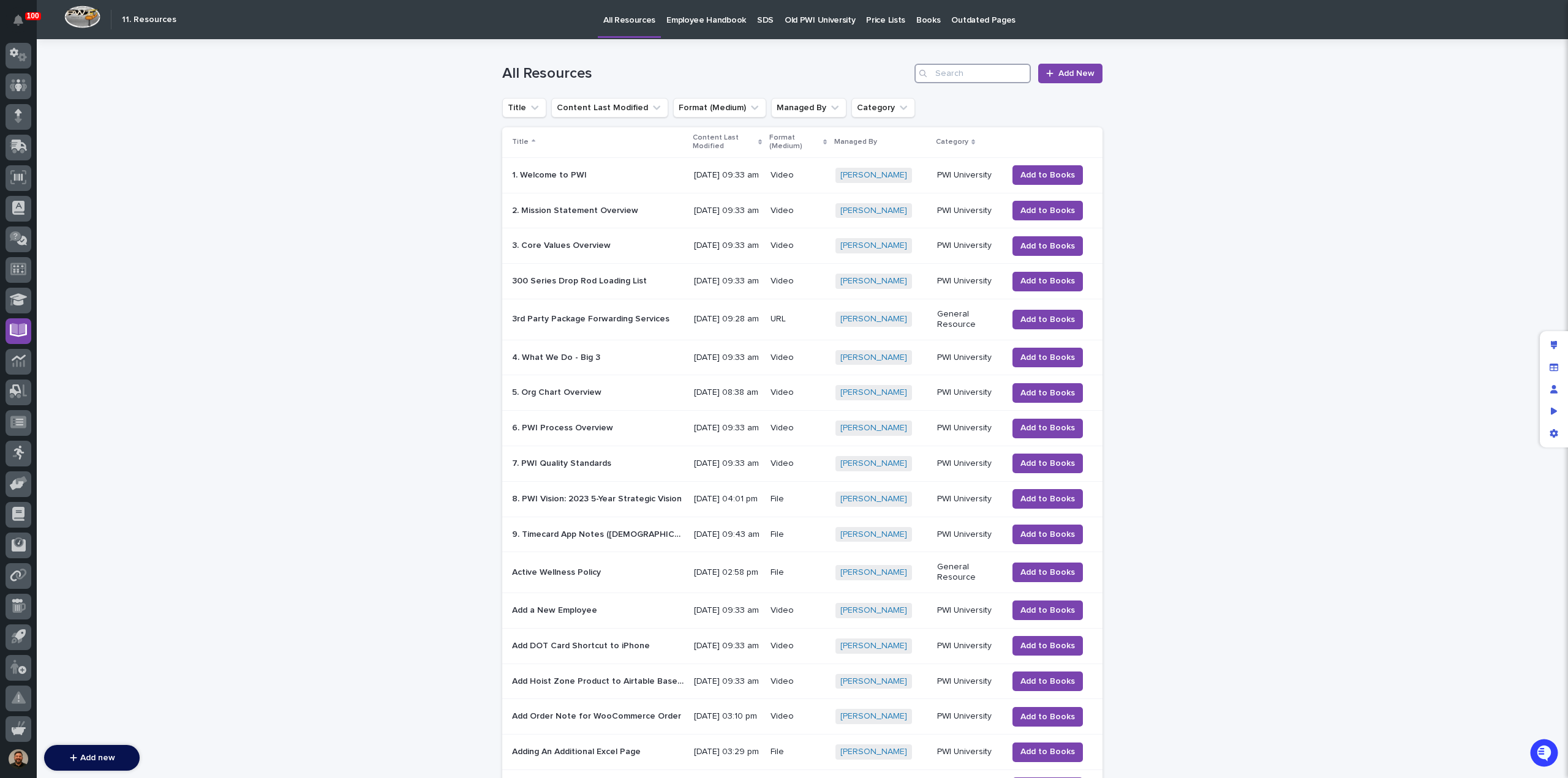
click at [960, 79] on input "Search" at bounding box center [972, 74] width 116 height 20
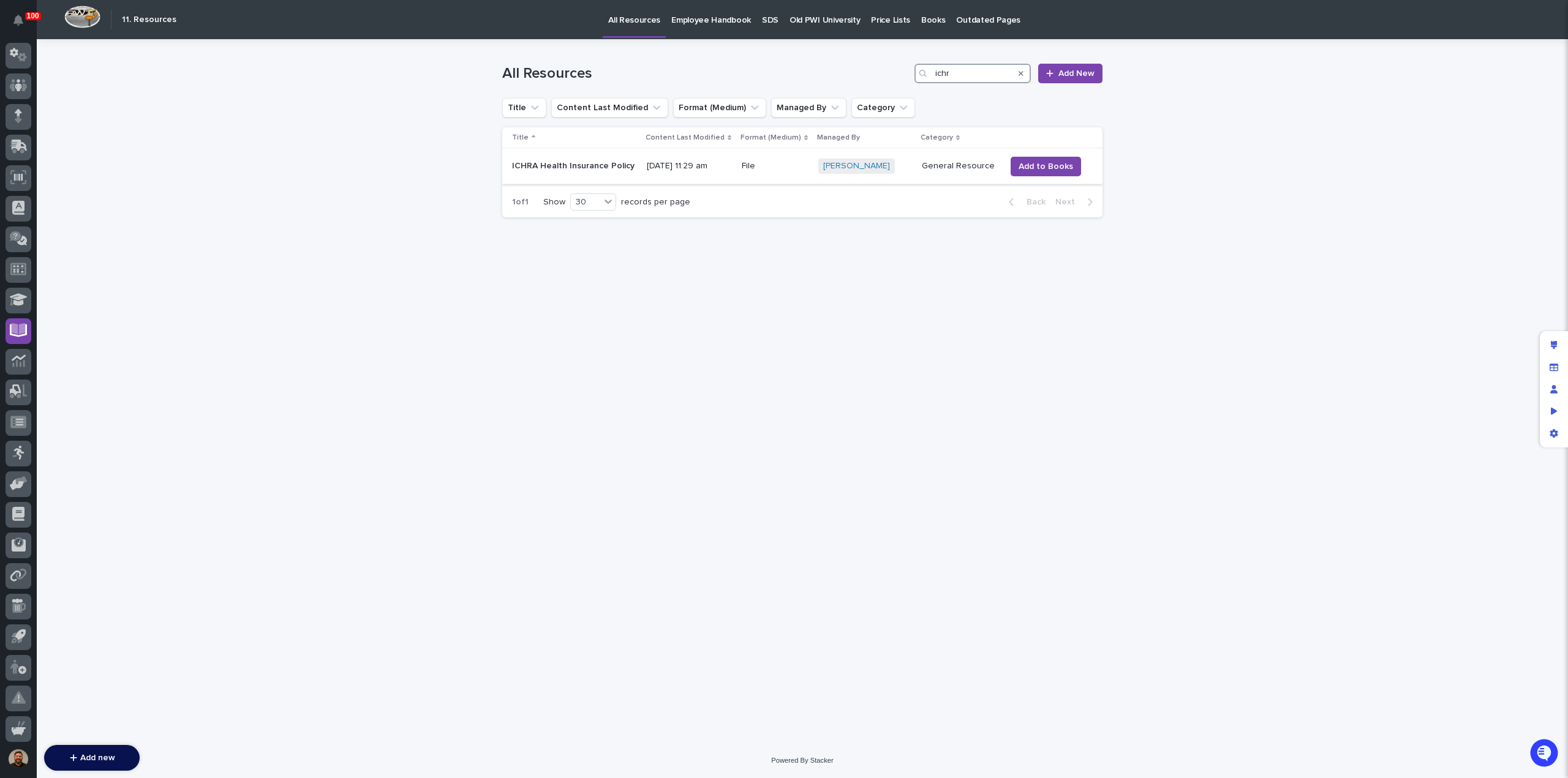
type input "ichr"
click at [592, 168] on p "ICHRA Health Insurance Policy" at bounding box center [574, 165] width 125 height 13
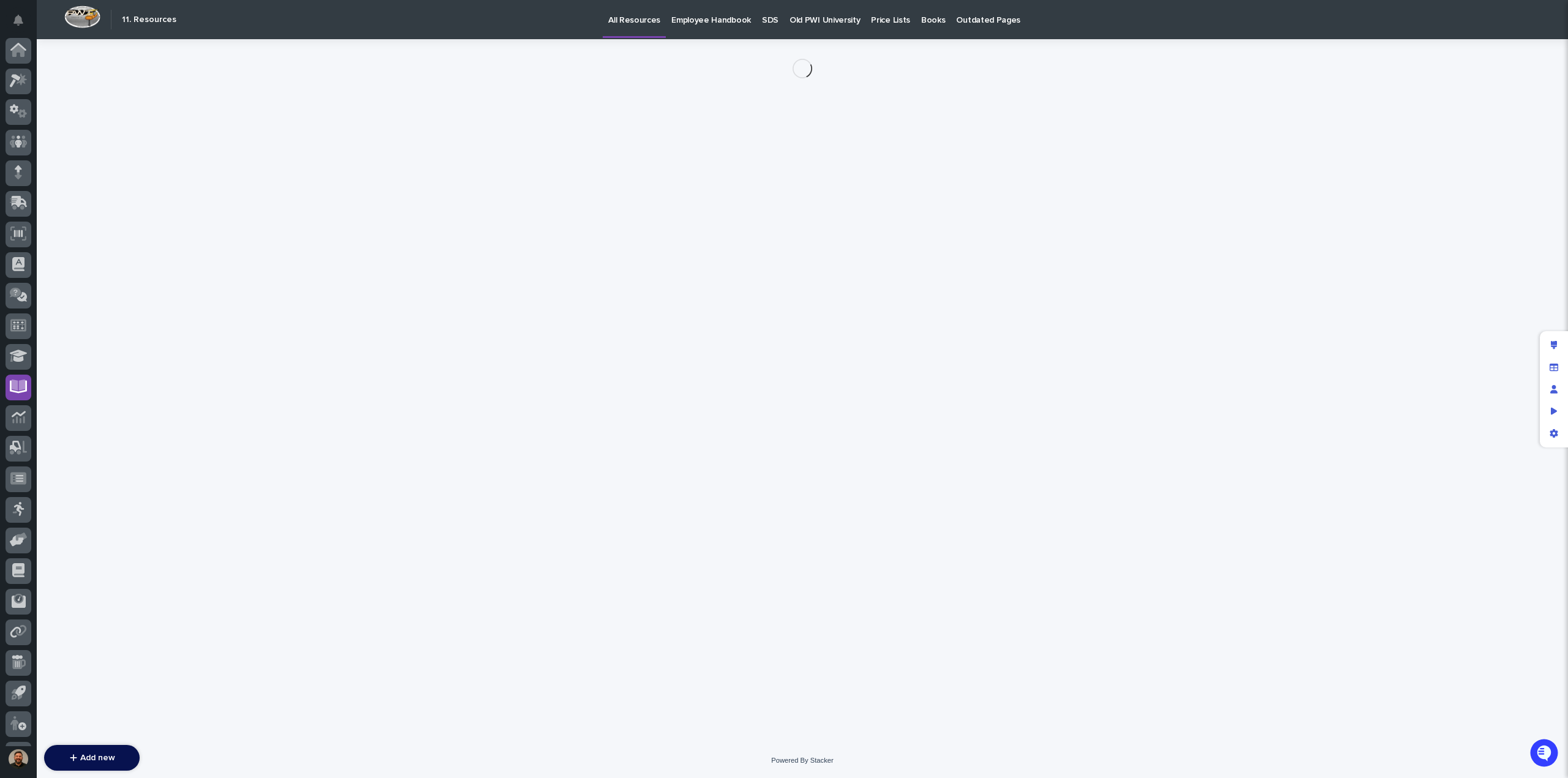
scroll to position [56, 0]
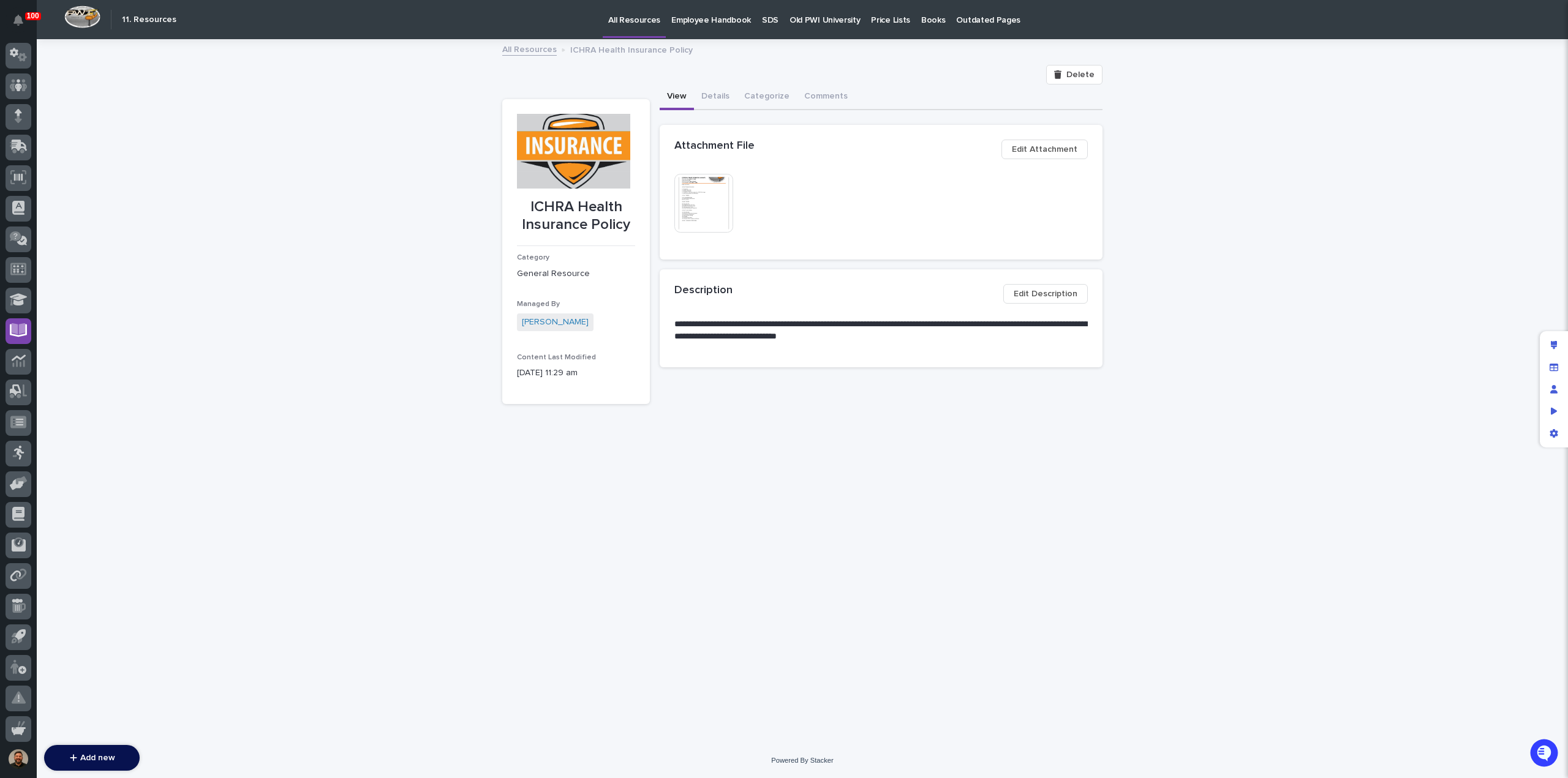
click at [696, 203] on img at bounding box center [703, 203] width 59 height 59
